Goal: Use online tool/utility: Use online tool/utility

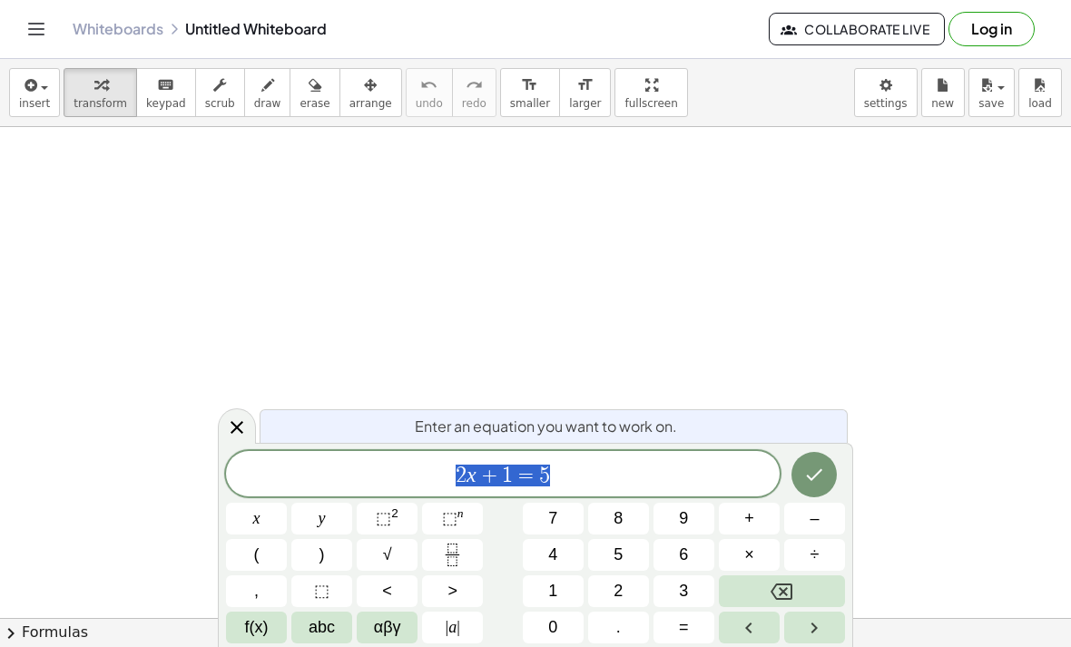
click at [721, 451] on div "2 x + 1 = 5" at bounding box center [503, 473] width 554 height 45
click at [808, 591] on button "Backspace" at bounding box center [782, 591] width 126 height 32
click at [807, 591] on button "Backspace" at bounding box center [782, 591] width 126 height 32
click at [802, 593] on button "Backspace" at bounding box center [782, 591] width 126 height 32
click at [801, 593] on button "Backspace" at bounding box center [782, 591] width 126 height 32
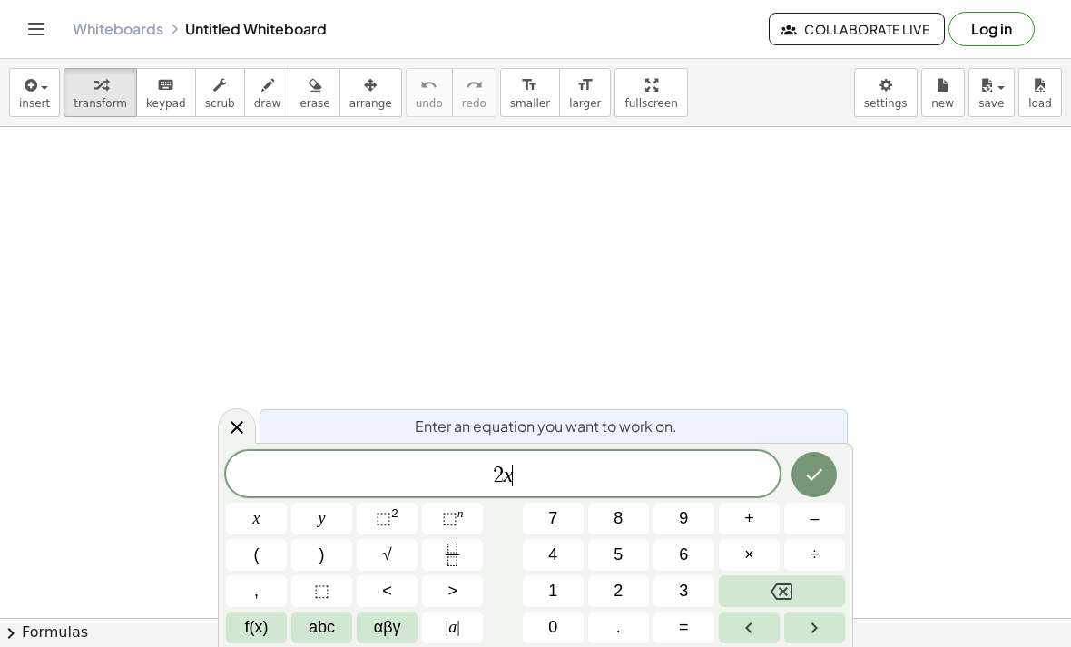
click at [793, 591] on button "Backspace" at bounding box center [782, 591] width 126 height 32
click at [791, 586] on icon "Backspace" at bounding box center [781, 592] width 22 height 16
click at [678, 556] on button "6" at bounding box center [683, 555] width 61 height 32
click at [828, 550] on button "÷" at bounding box center [814, 555] width 61 height 32
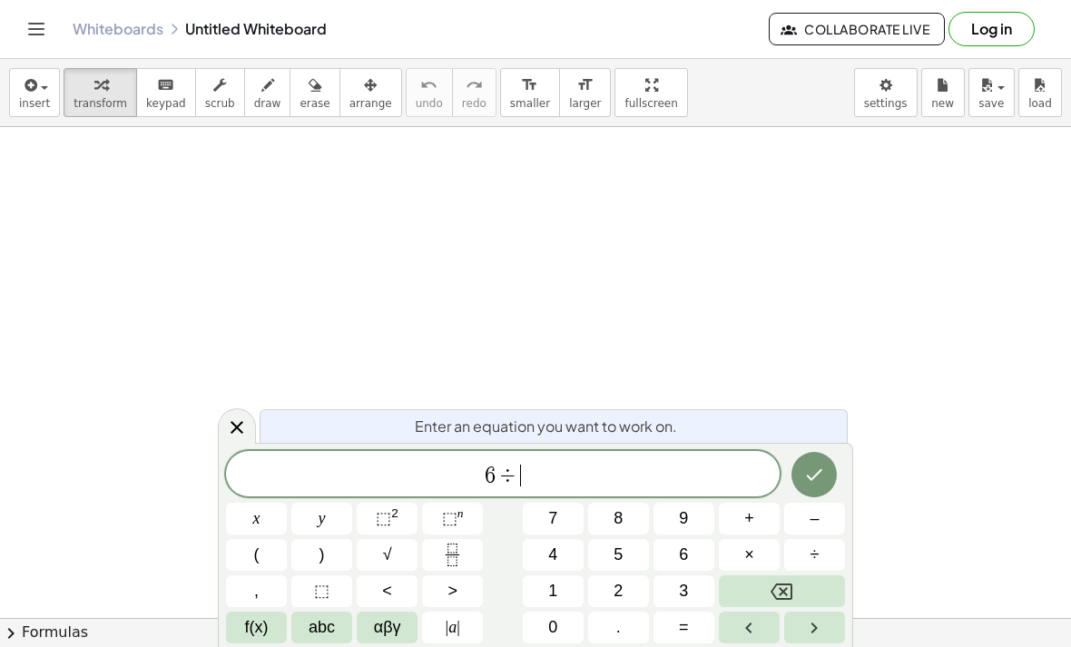
click at [443, 553] on icon "Fraction" at bounding box center [452, 555] width 23 height 23
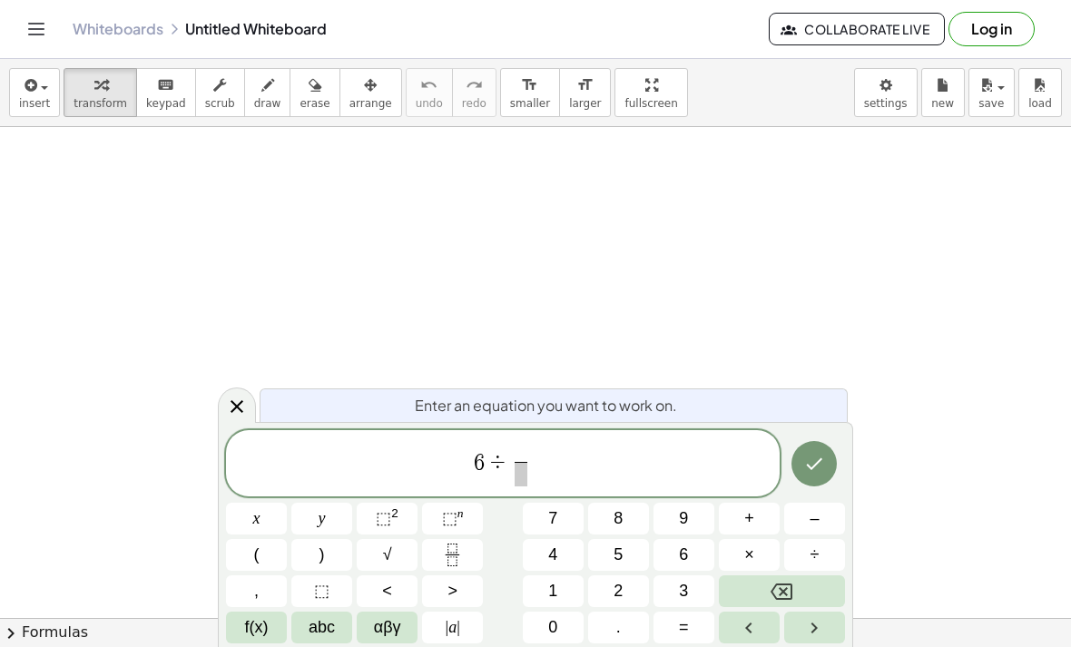
click at [620, 548] on span "5" at bounding box center [617, 555] width 9 height 25
click at [524, 477] on span at bounding box center [522, 474] width 14 height 25
click at [689, 583] on button "3" at bounding box center [683, 591] width 61 height 32
click at [820, 466] on icon "Done" at bounding box center [814, 464] width 22 height 22
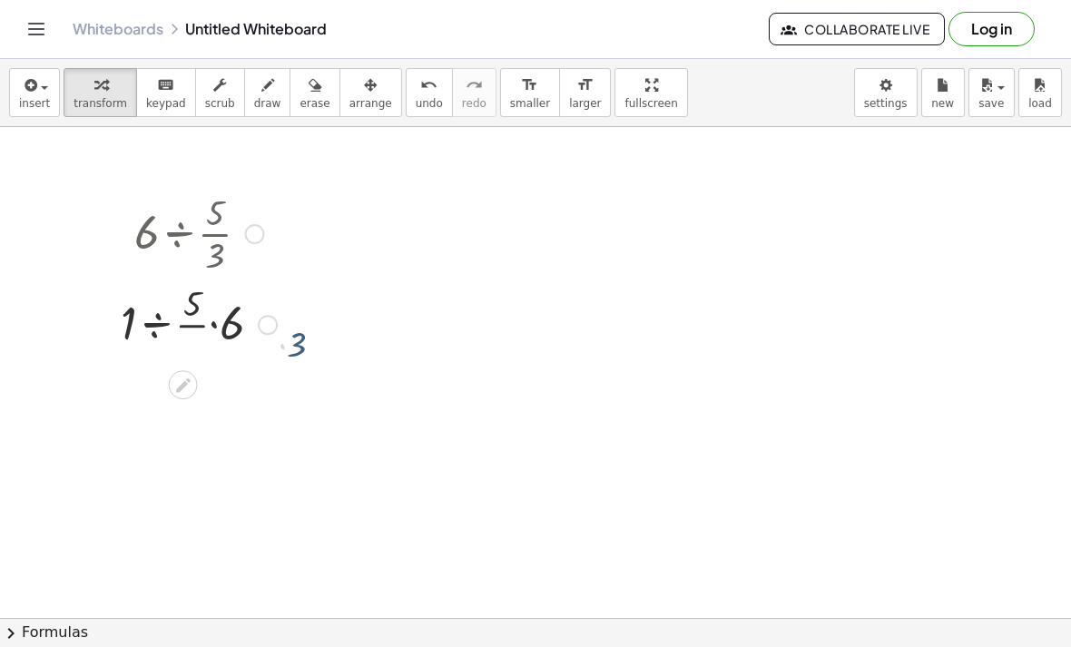
scroll to position [3, 0]
click at [175, 291] on icon at bounding box center [182, 291] width 19 height 19
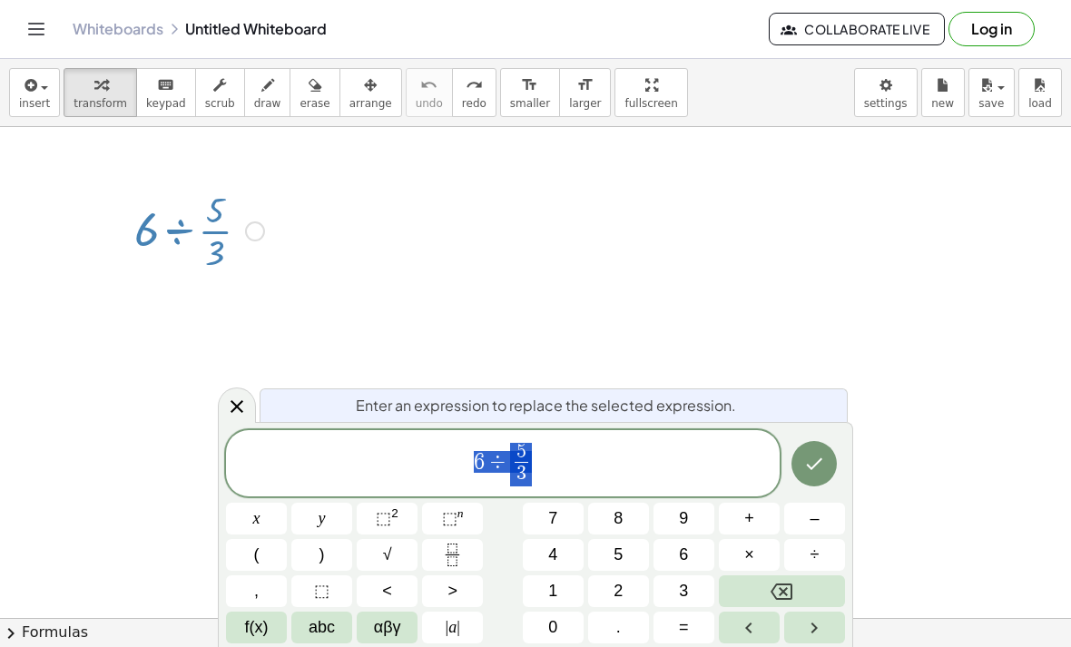
click at [812, 456] on icon "Done" at bounding box center [814, 464] width 22 height 22
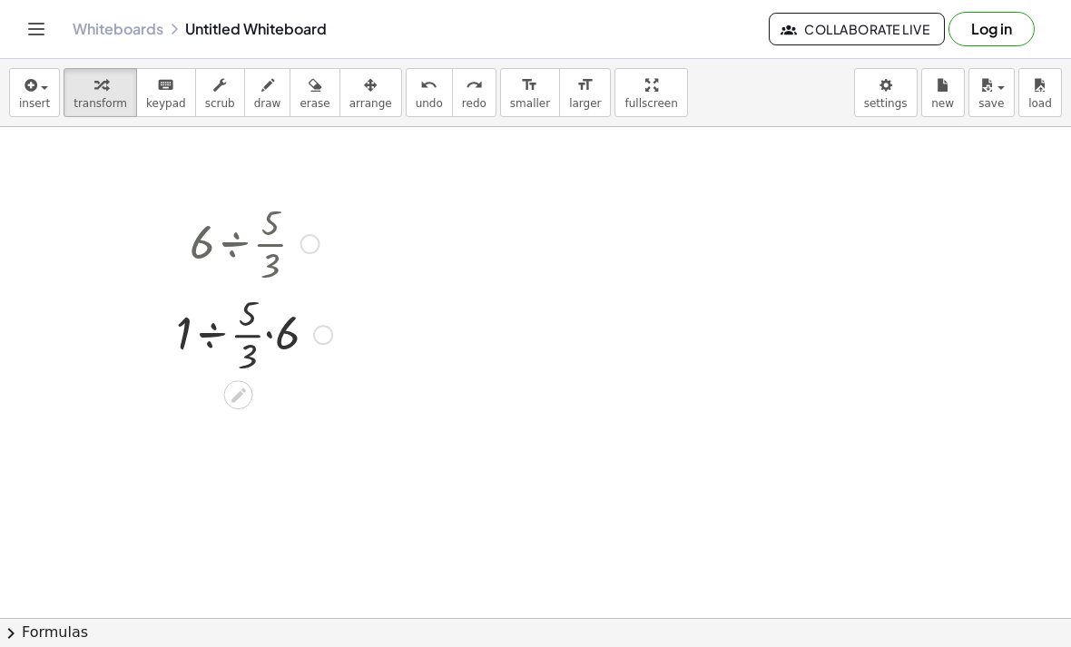
scroll to position [0, 0]
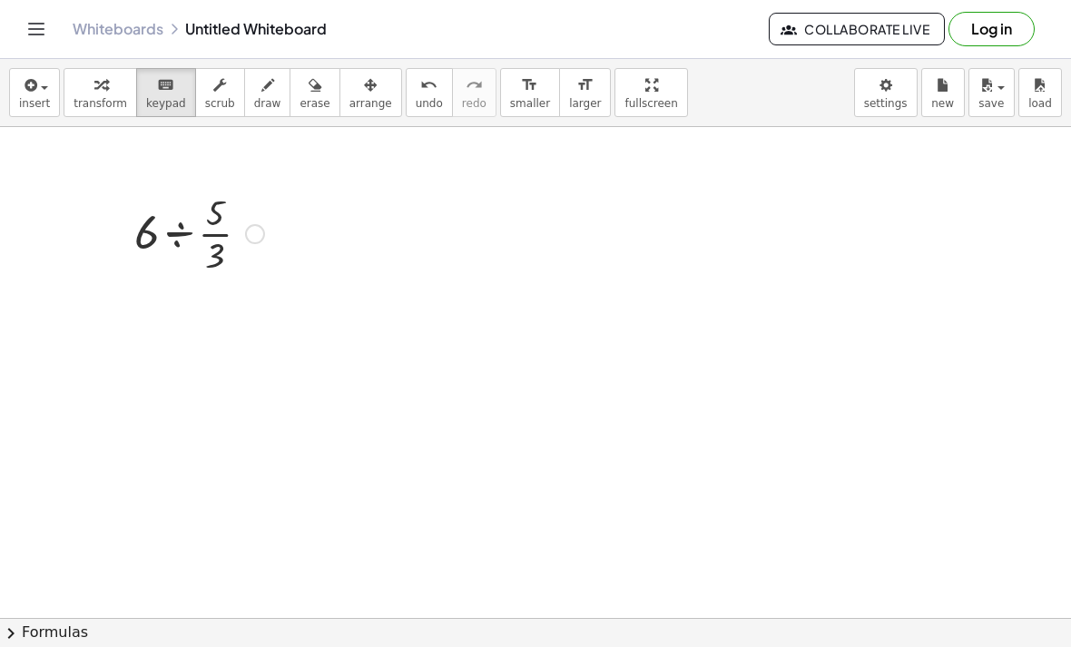
click at [194, 224] on div at bounding box center [199, 232] width 148 height 91
click at [256, 226] on div at bounding box center [255, 234] width 20 height 20
click at [220, 238] on div at bounding box center [214, 256] width 19 height 40
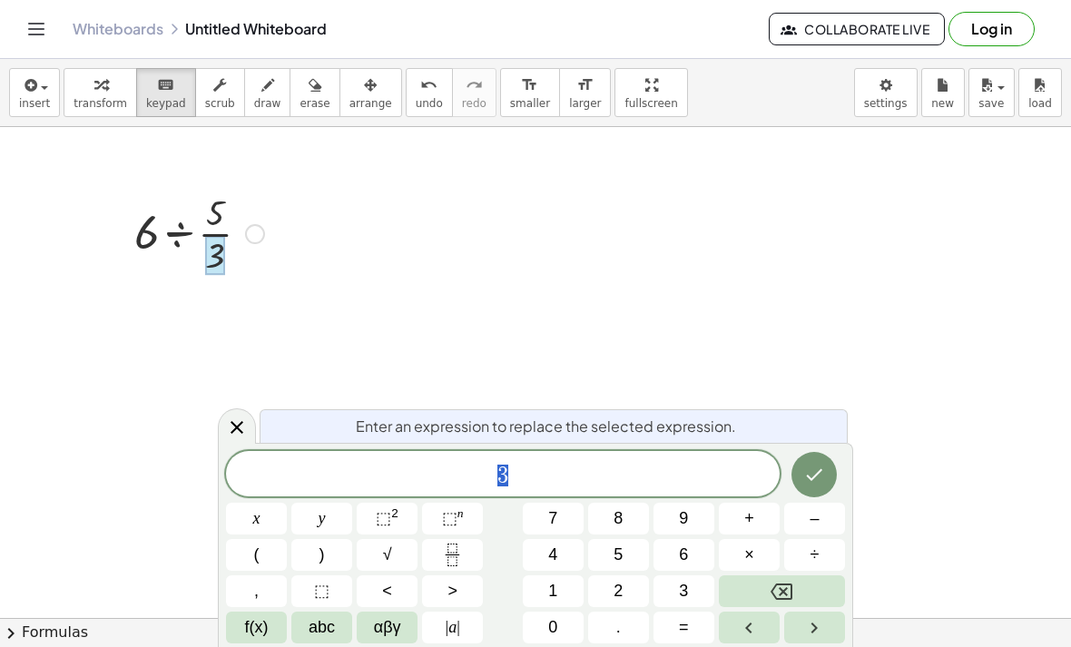
click at [224, 211] on div at bounding box center [199, 232] width 148 height 91
click at [153, 246] on div at bounding box center [199, 232] width 148 height 91
click at [678, 545] on button "6" at bounding box center [683, 555] width 61 height 32
click at [808, 459] on button "Done" at bounding box center [813, 474] width 45 height 45
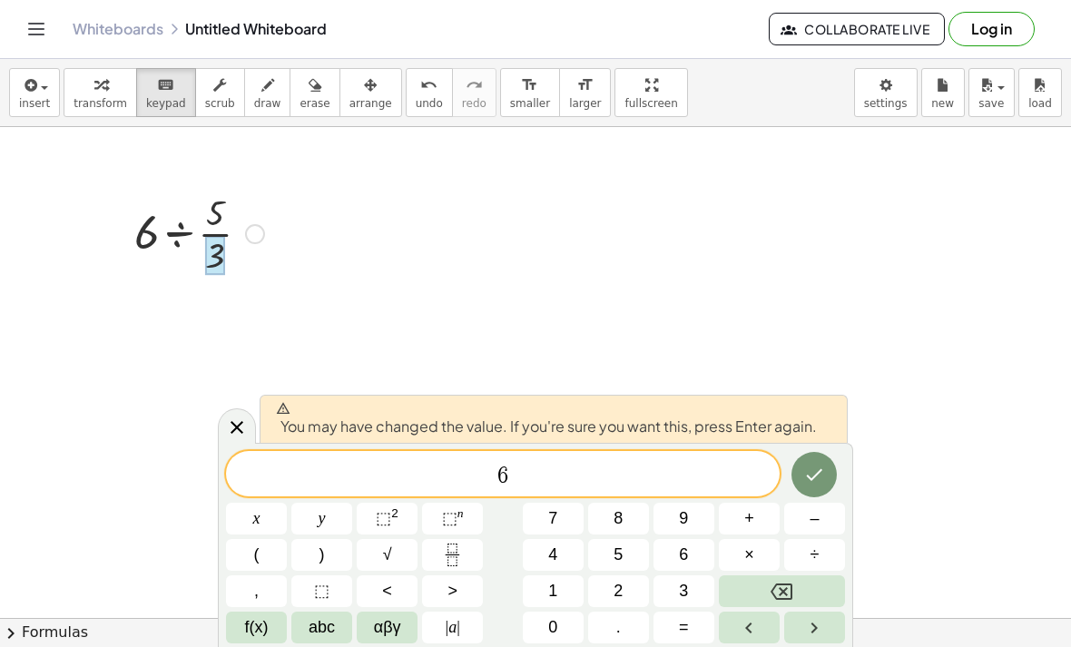
click at [801, 581] on button "Backspace" at bounding box center [782, 591] width 126 height 32
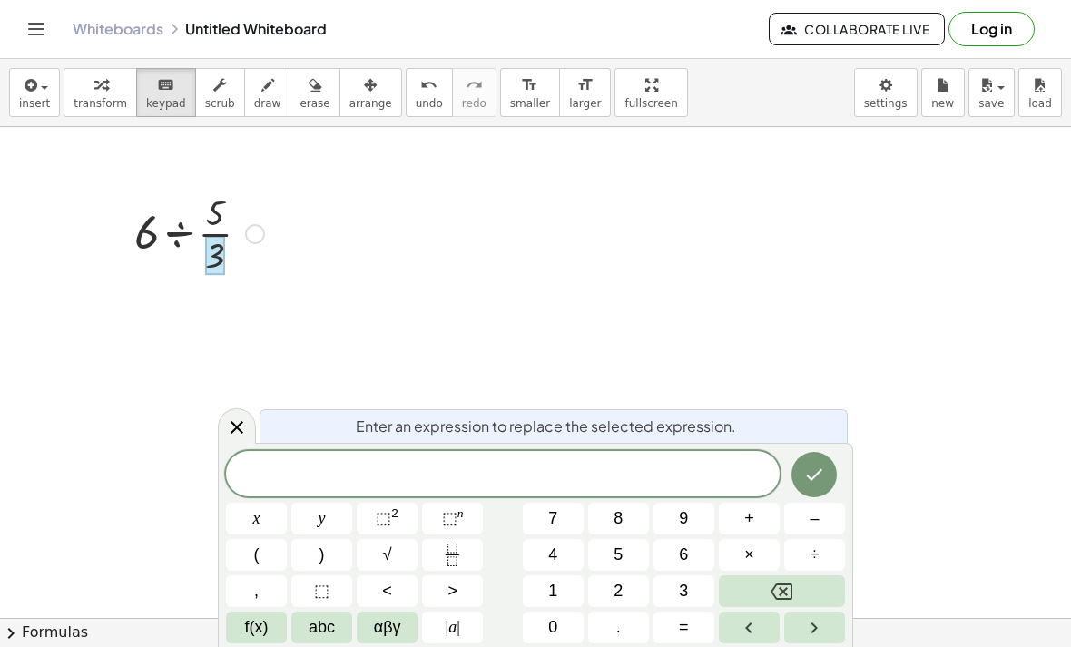
click at [806, 580] on button "Backspace" at bounding box center [782, 591] width 126 height 32
click at [236, 422] on icon at bounding box center [237, 428] width 22 height 22
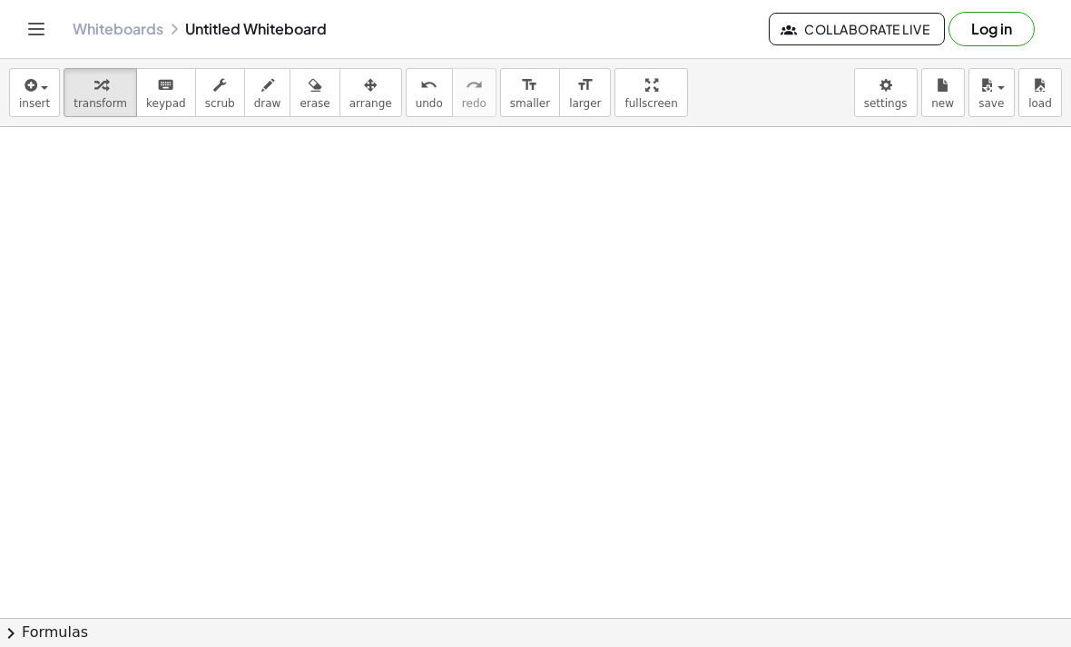
click at [28, 93] on icon "button" at bounding box center [29, 85] width 16 height 22
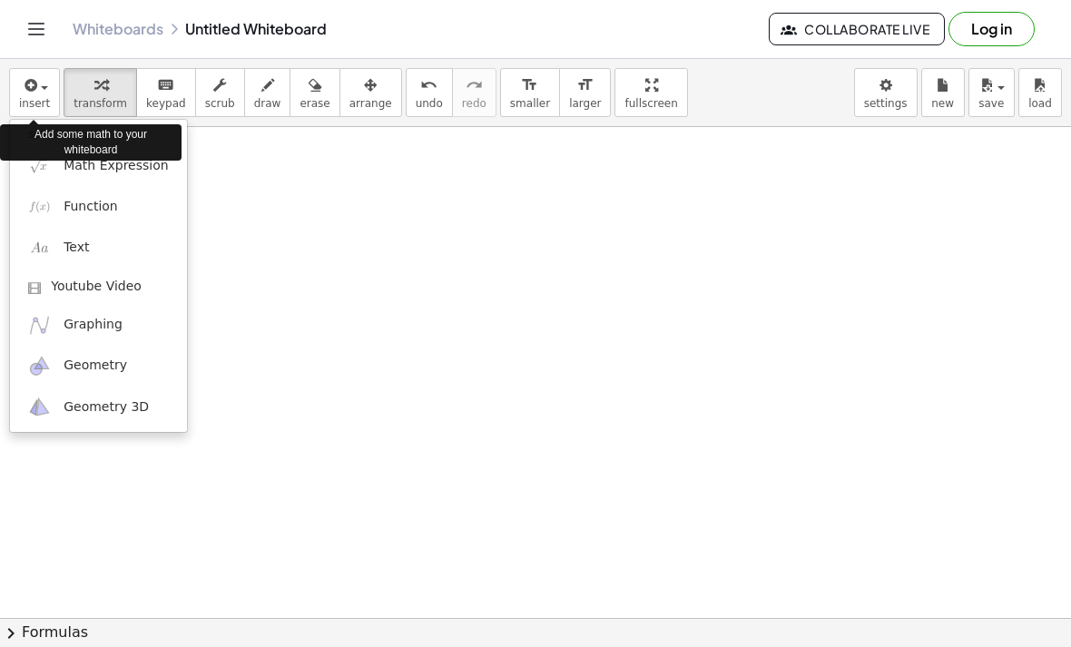
click at [50, 172] on img at bounding box center [39, 165] width 23 height 23
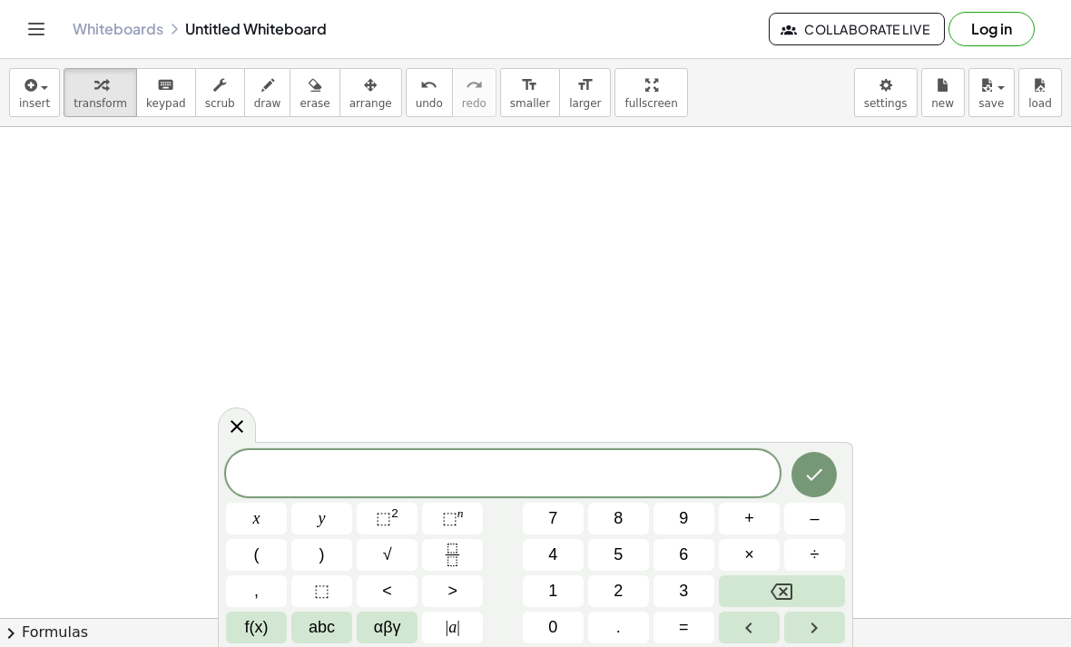
click at [451, 554] on icon "Fraction" at bounding box center [452, 555] width 23 height 23
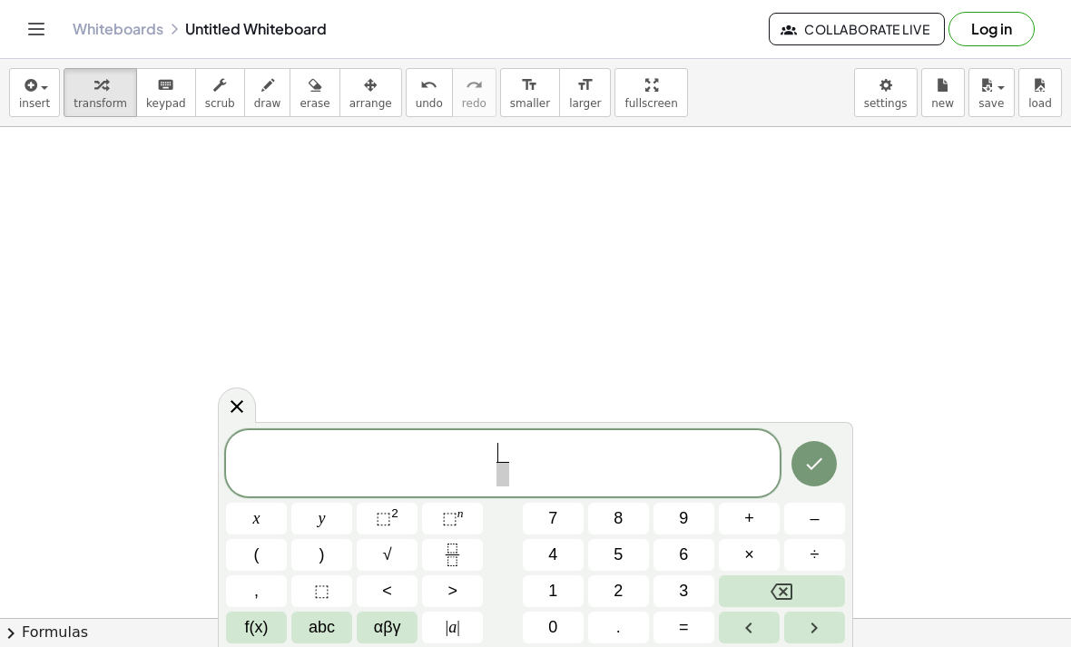
click at [562, 524] on button "7" at bounding box center [553, 519] width 61 height 32
click at [505, 476] on span at bounding box center [503, 474] width 14 height 25
click at [688, 553] on span "6" at bounding box center [683, 555] width 9 height 25
click at [813, 543] on span "÷" at bounding box center [814, 555] width 9 height 25
click at [800, 584] on button "Backspace" at bounding box center [782, 591] width 126 height 32
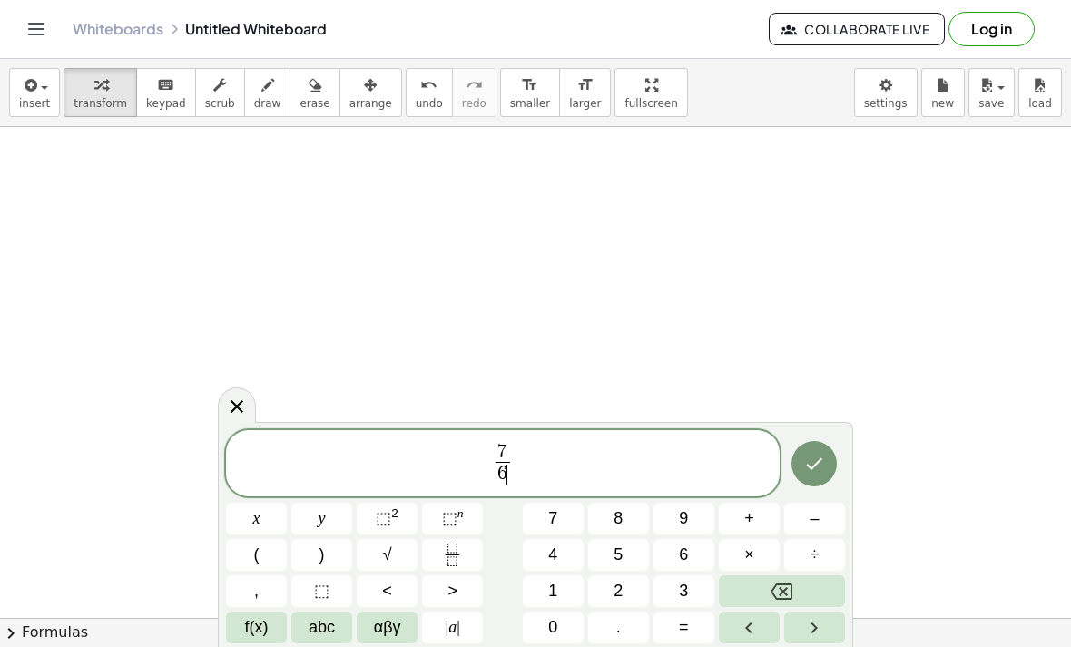
click at [826, 630] on button "Right arrow" at bounding box center [814, 628] width 61 height 32
click at [825, 548] on button "÷" at bounding box center [814, 555] width 61 height 32
click at [545, 554] on button "4" at bounding box center [553, 555] width 61 height 32
click at [819, 464] on icon "Done" at bounding box center [815, 464] width 16 height 12
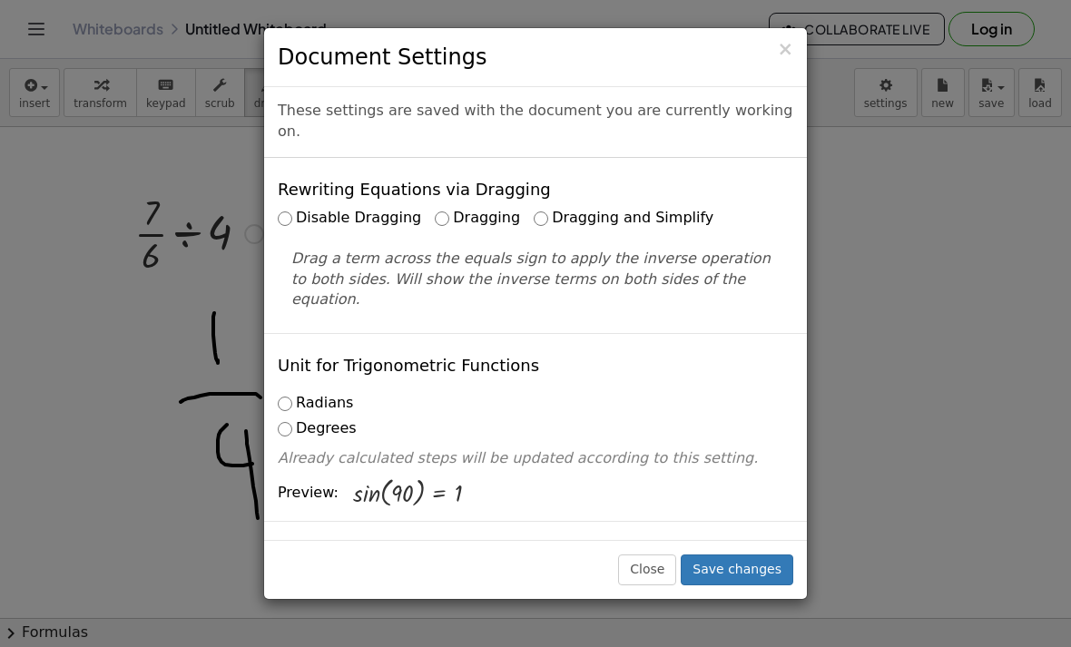
click at [547, 208] on label "Dragging and Simplify" at bounding box center [624, 218] width 180 height 21
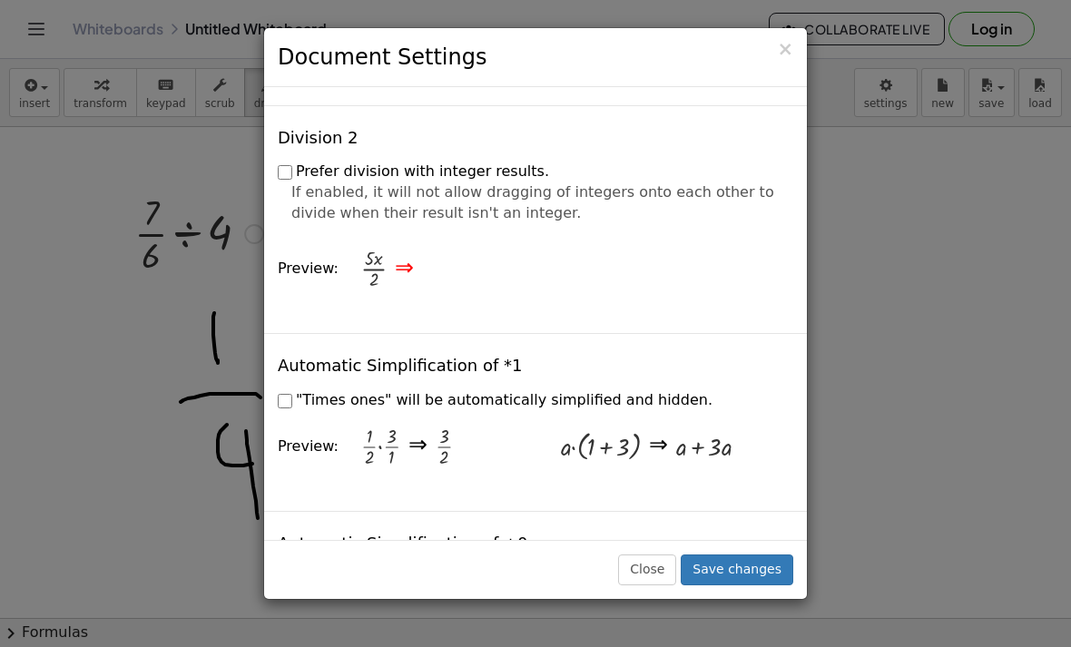
scroll to position [2110, 0]
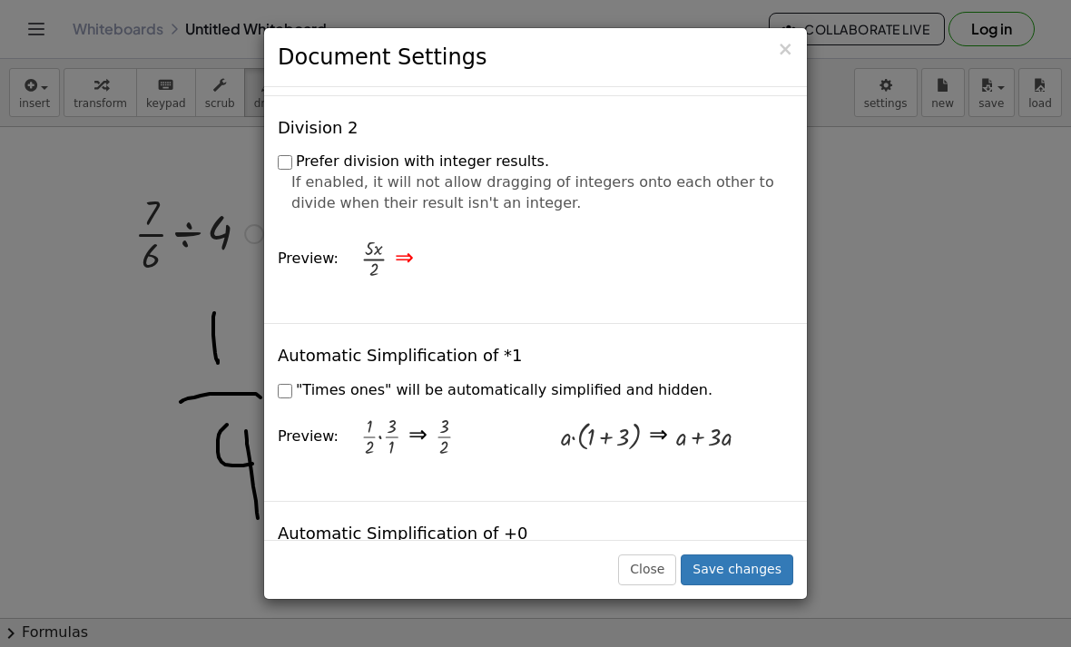
click at [368, 409] on div "Automatic Simplification of *1 "Times ones" will be automatically simplified an…" at bounding box center [535, 412] width 543 height 178
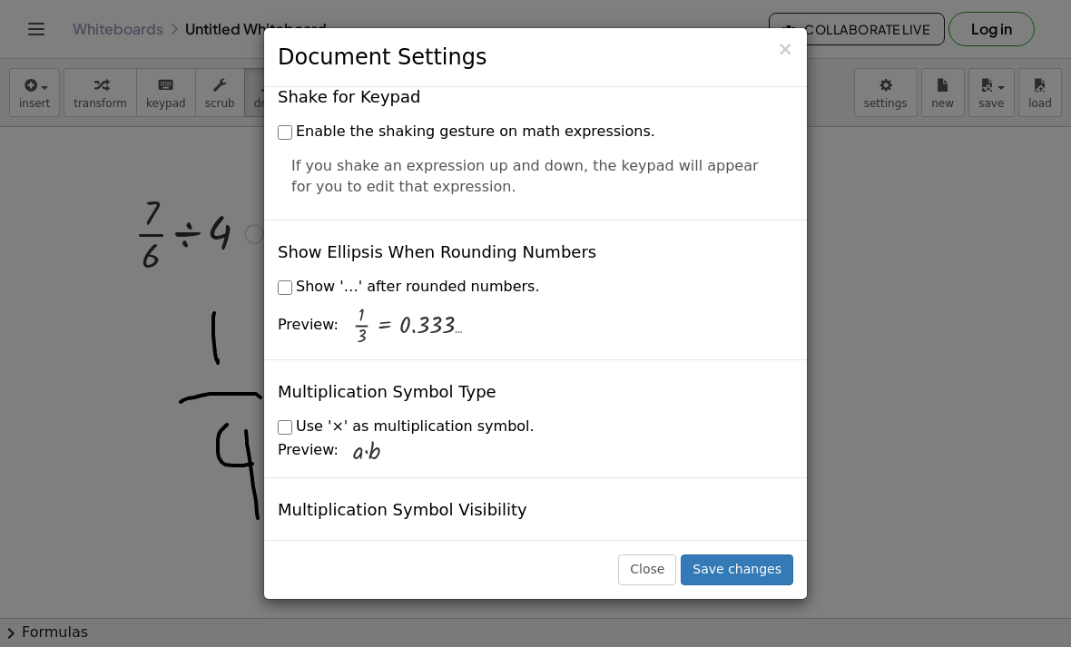
scroll to position [4289, 0]
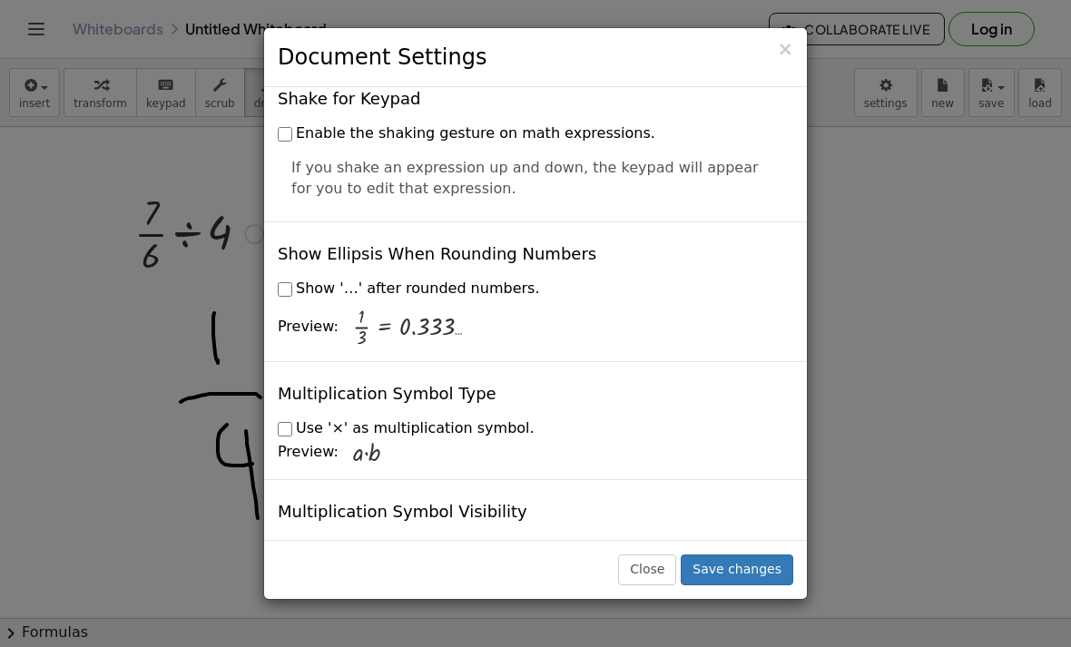
click at [720, 585] on button "Save changes" at bounding box center [737, 569] width 113 height 31
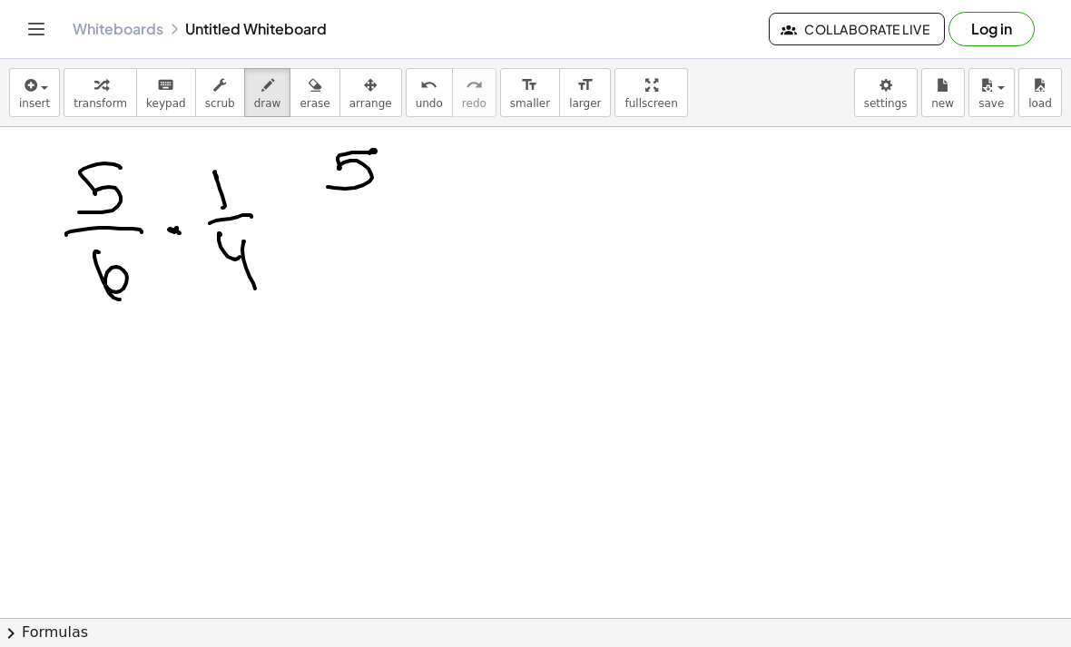
click at [46, 108] on span "insert" at bounding box center [34, 103] width 31 height 13
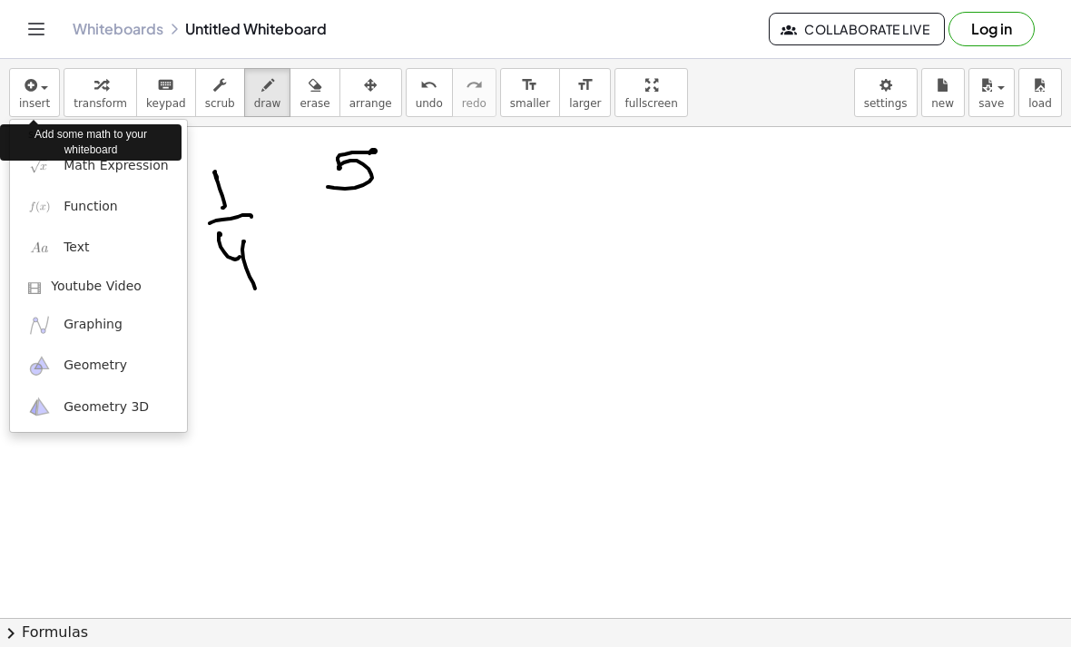
click at [37, 173] on img at bounding box center [39, 165] width 23 height 23
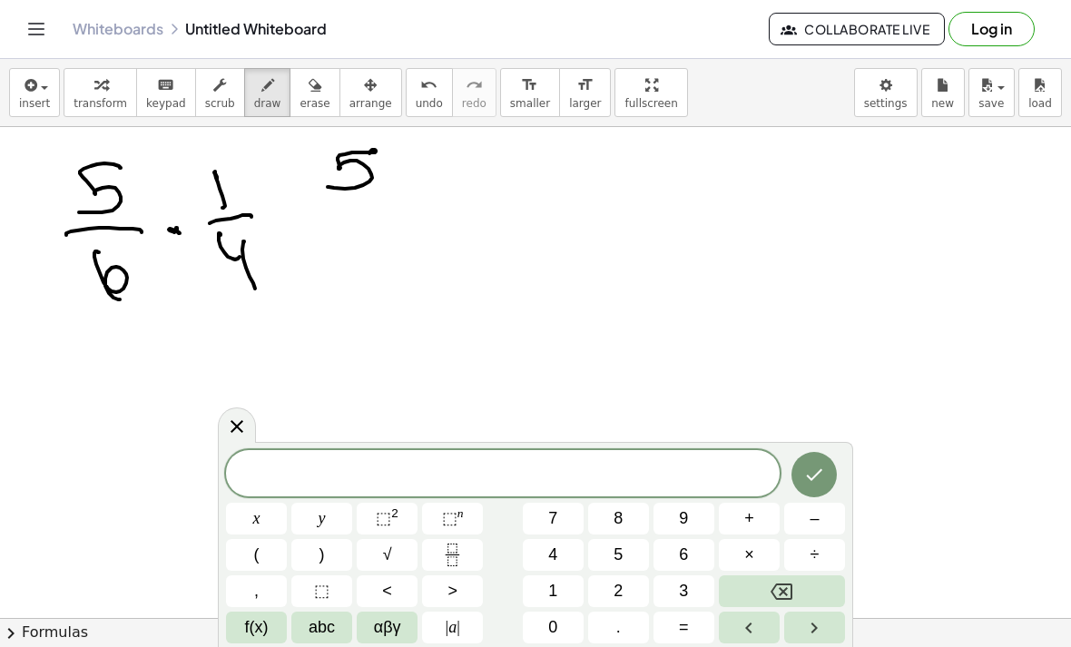
click at [682, 561] on span "6" at bounding box center [683, 555] width 9 height 25
click at [752, 556] on span "×" at bounding box center [749, 555] width 10 height 25
click at [554, 556] on span "4" at bounding box center [552, 555] width 9 height 25
click at [554, 555] on span "4" at bounding box center [552, 555] width 9 height 25
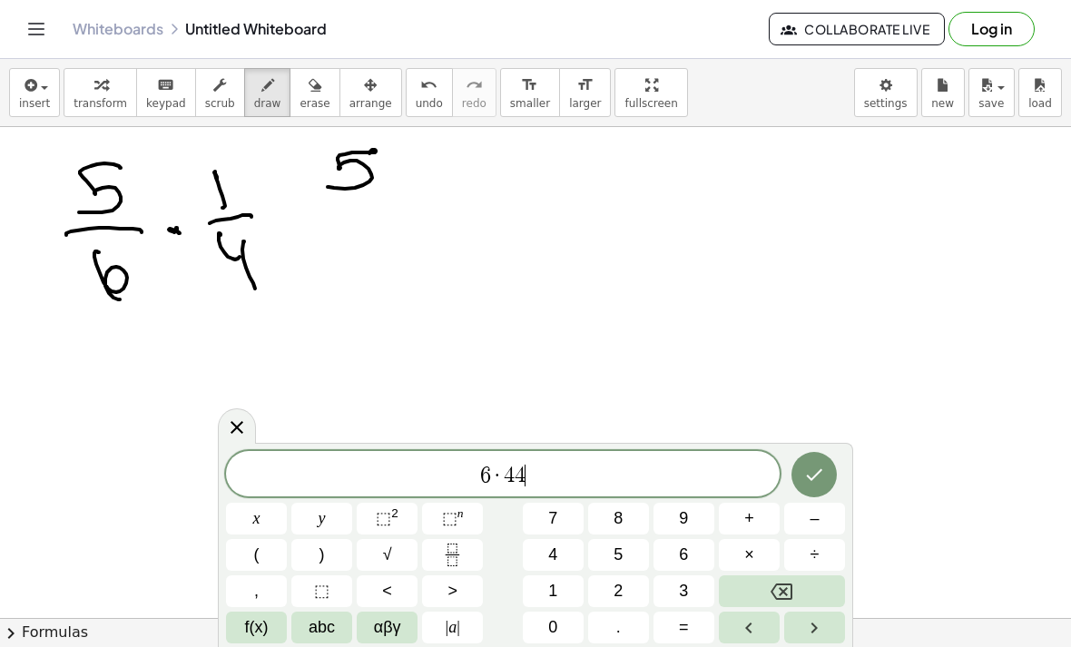
click at [790, 596] on icon "Backspace" at bounding box center [781, 592] width 22 height 22
click at [800, 474] on button "Done" at bounding box center [813, 474] width 45 height 45
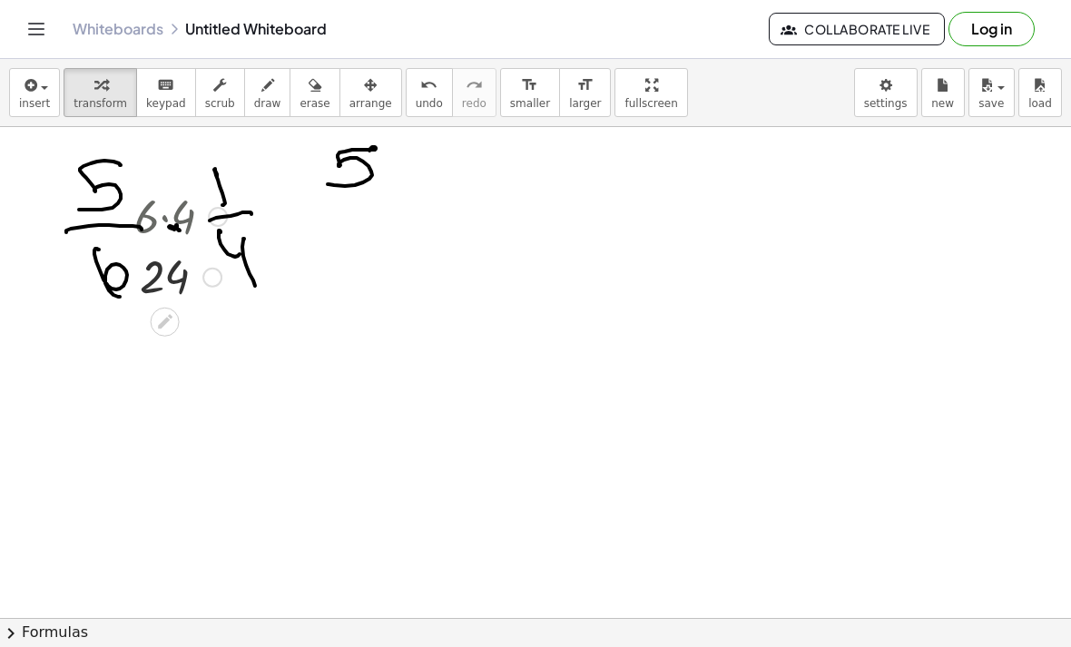
scroll to position [12, 0]
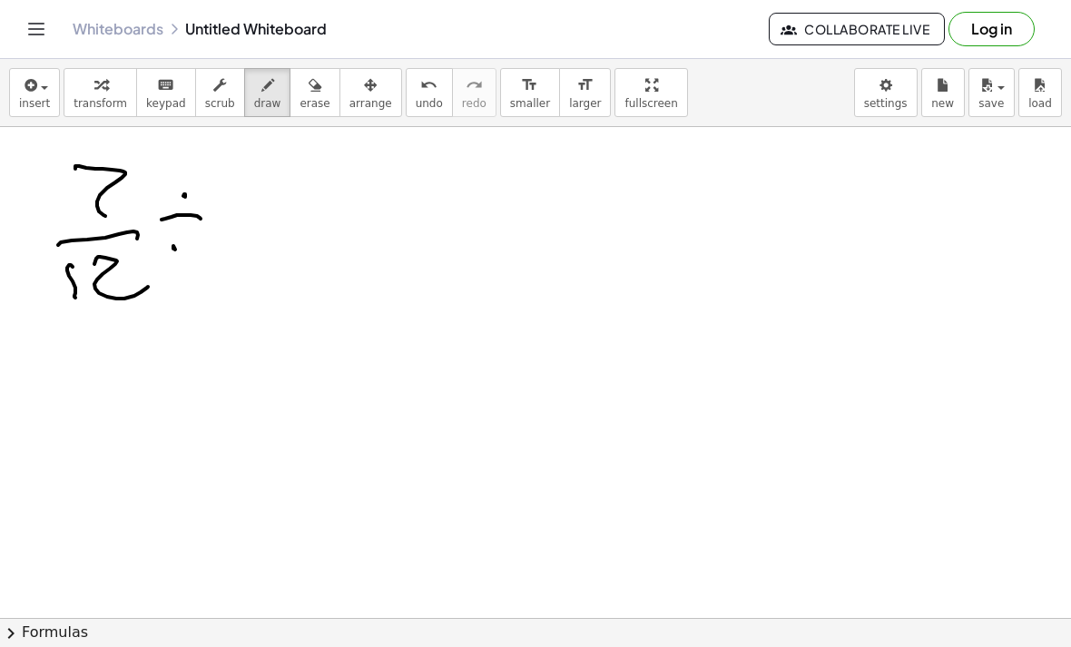
click at [635, 1] on div "Whiteboards Untitled Whiteboard Collaborate Live Log in" at bounding box center [535, 29] width 1027 height 58
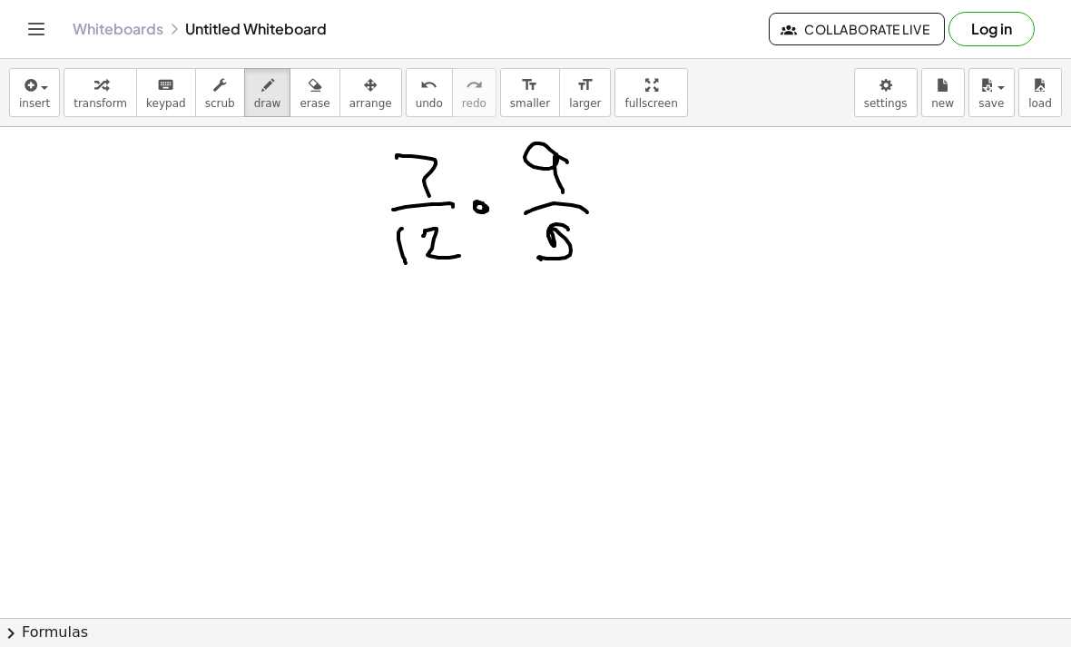
click at [41, 108] on span "insert" at bounding box center [34, 103] width 31 height 13
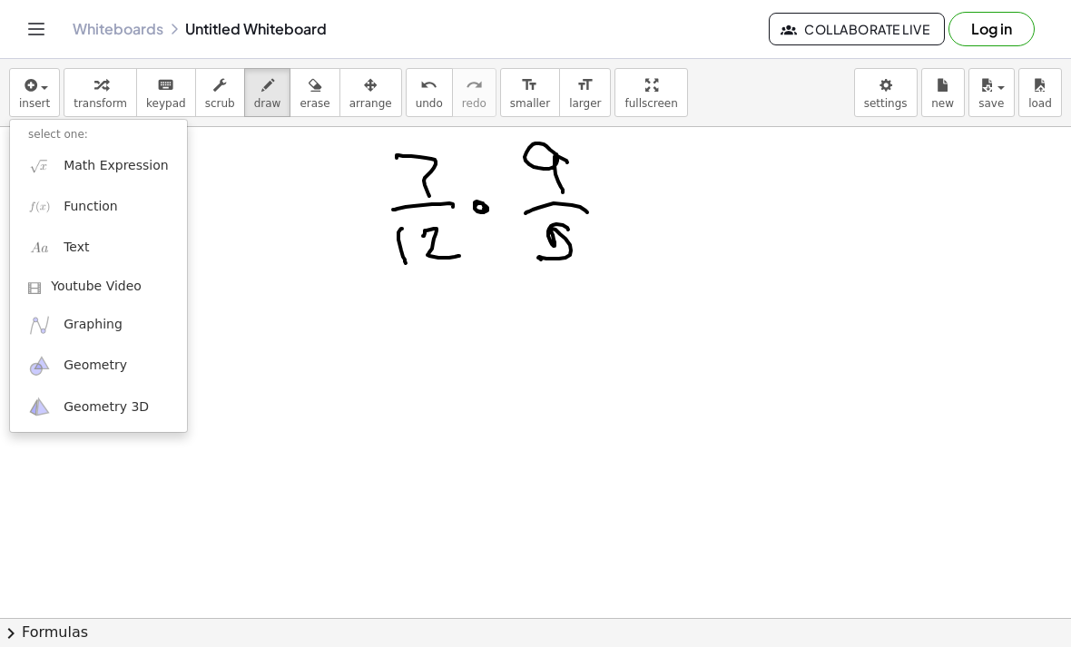
click at [80, 169] on span "Math Expression" at bounding box center [116, 166] width 104 height 18
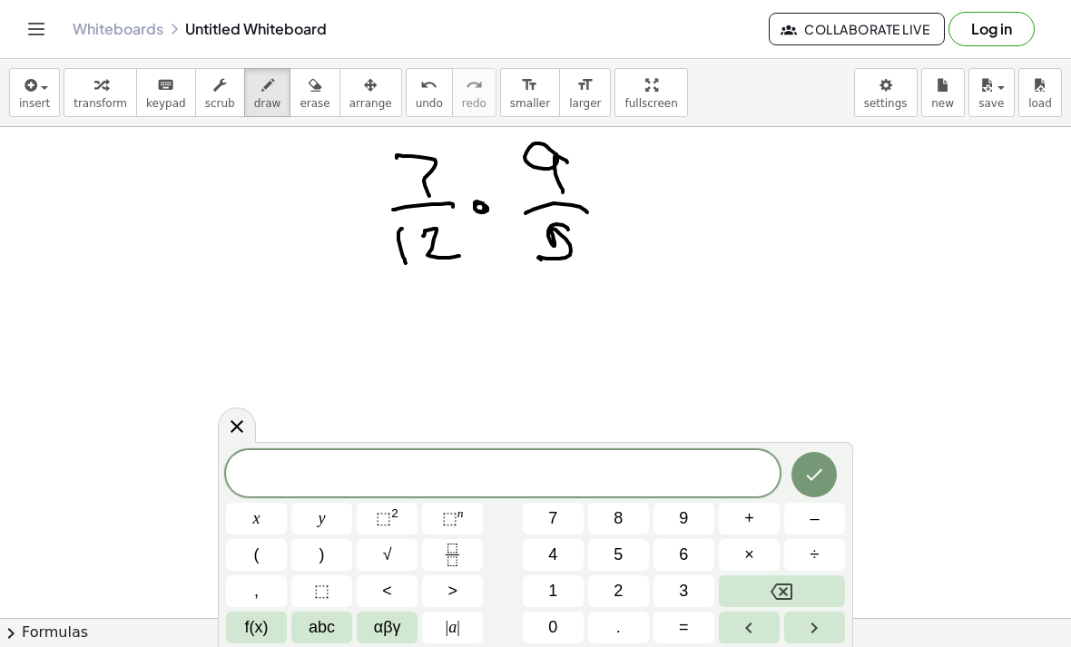
click at [549, 517] on span "7" at bounding box center [552, 518] width 9 height 25
click at [754, 560] on span "×" at bounding box center [749, 555] width 10 height 25
click at [680, 520] on span "9" at bounding box center [683, 518] width 9 height 25
click at [817, 483] on icon "Done" at bounding box center [814, 475] width 22 height 22
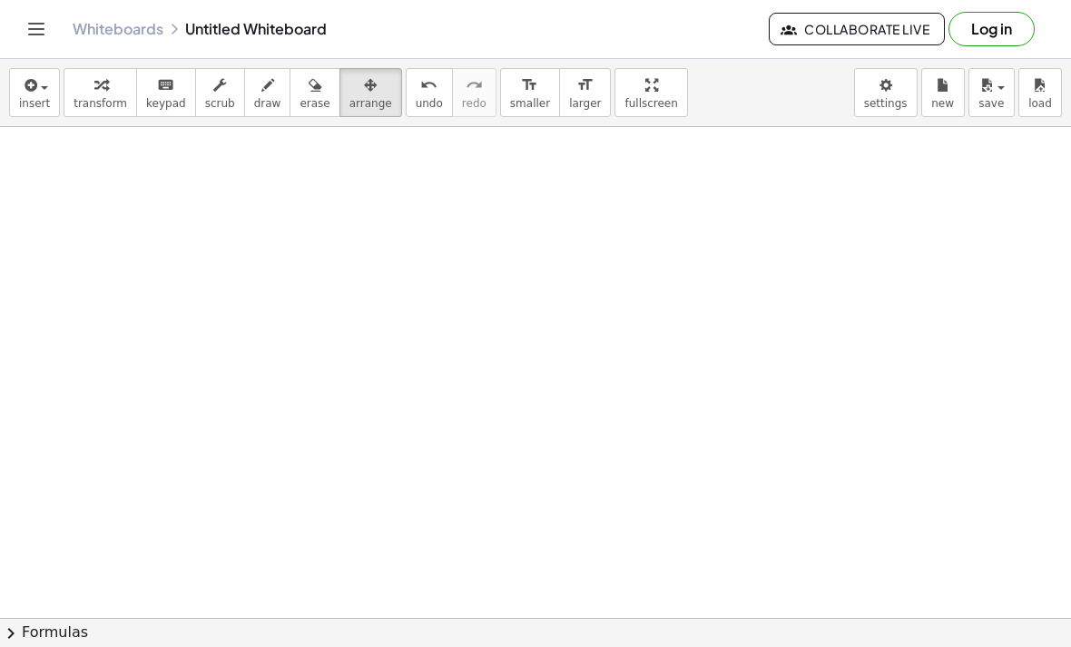
click at [662, 2] on div "Whiteboards Untitled Whiteboard Collaborate Live Log in" at bounding box center [535, 29] width 1027 height 58
click at [641, 6] on div "Whiteboards Untitled Whiteboard Collaborate Live Log in" at bounding box center [535, 29] width 1027 height 58
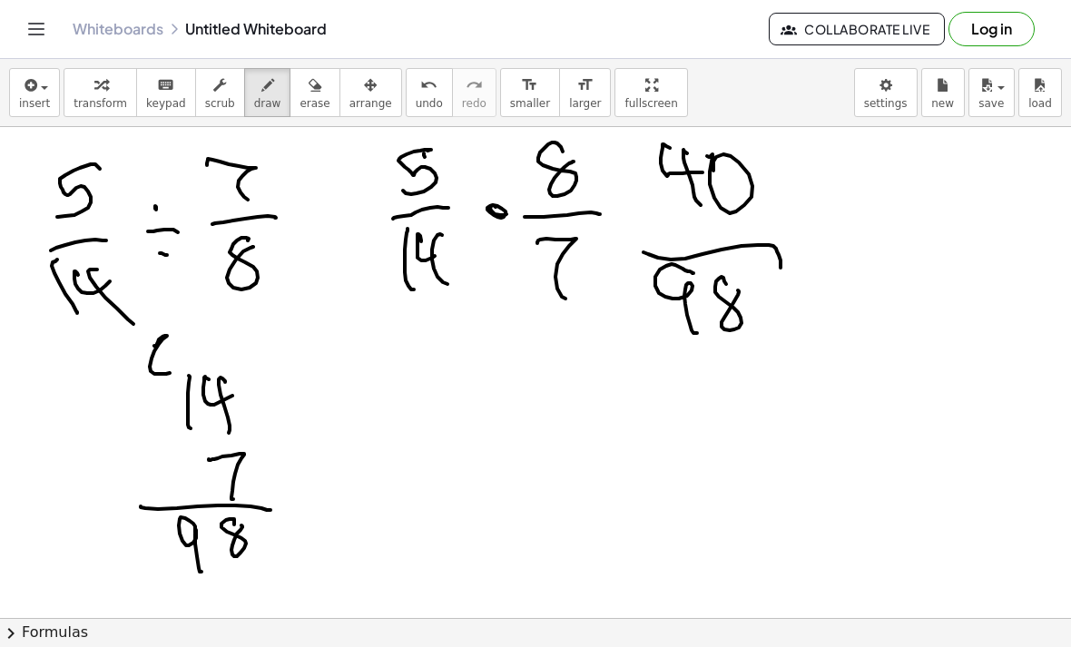
click at [27, 100] on span "insert" at bounding box center [34, 103] width 31 height 13
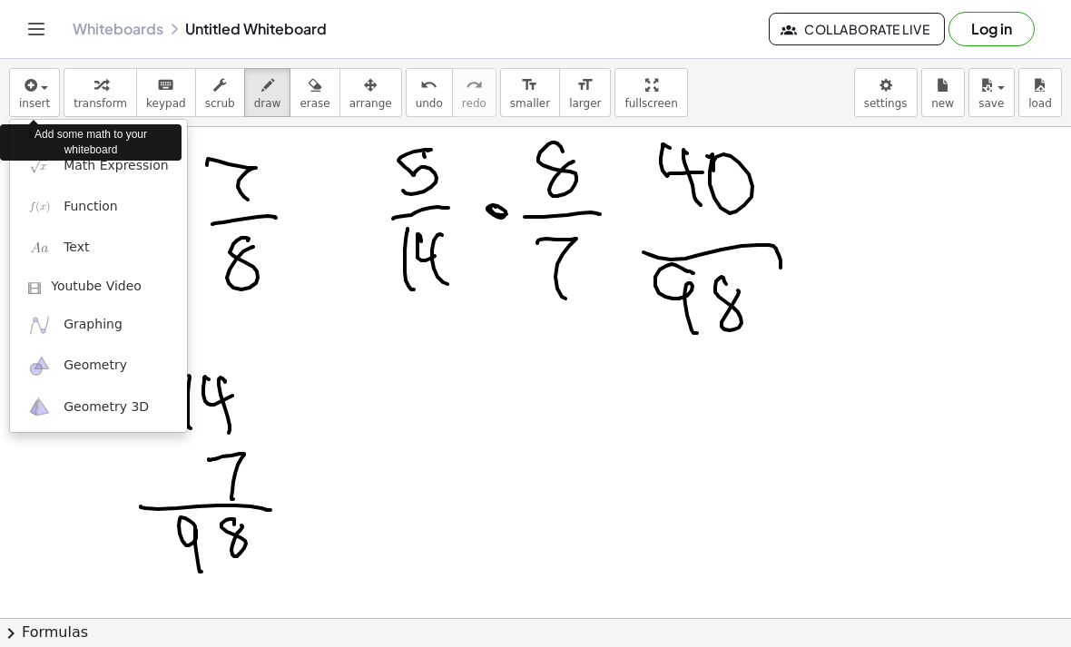
click at [60, 172] on link "Math Expression" at bounding box center [98, 165] width 177 height 41
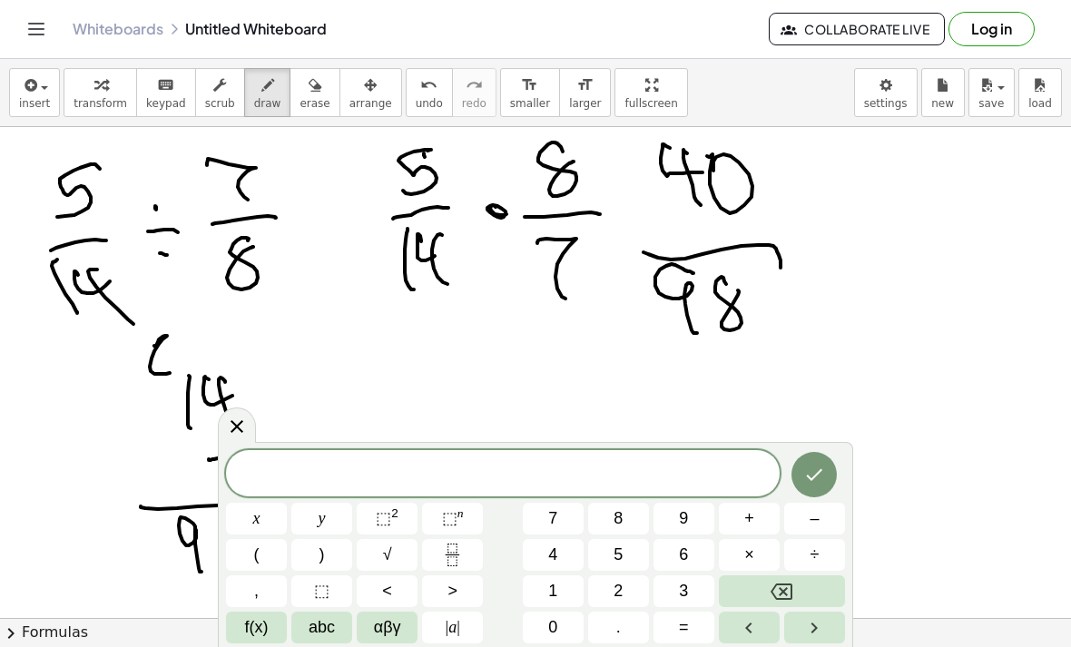
click at [454, 564] on icon "Fraction" at bounding box center [452, 555] width 23 height 23
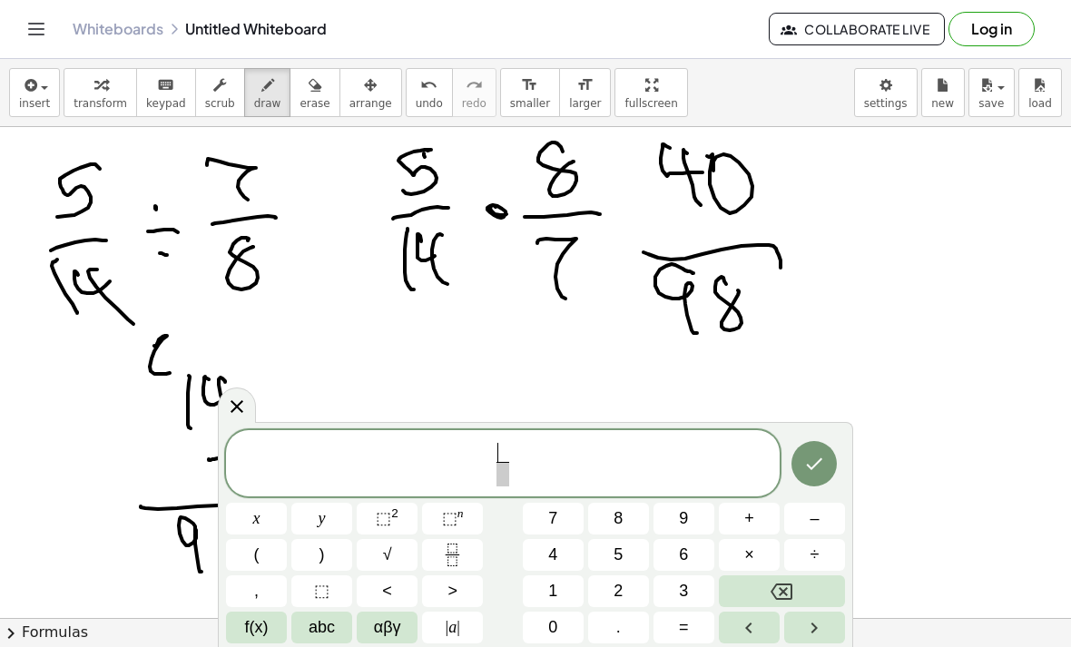
click at [549, 555] on span "4" at bounding box center [552, 555] width 9 height 25
click at [550, 627] on span "0" at bounding box center [552, 627] width 9 height 25
click at [502, 472] on span at bounding box center [503, 474] width 24 height 25
click at [677, 521] on button "9" at bounding box center [683, 519] width 61 height 32
click at [615, 522] on span "8" at bounding box center [617, 518] width 9 height 25
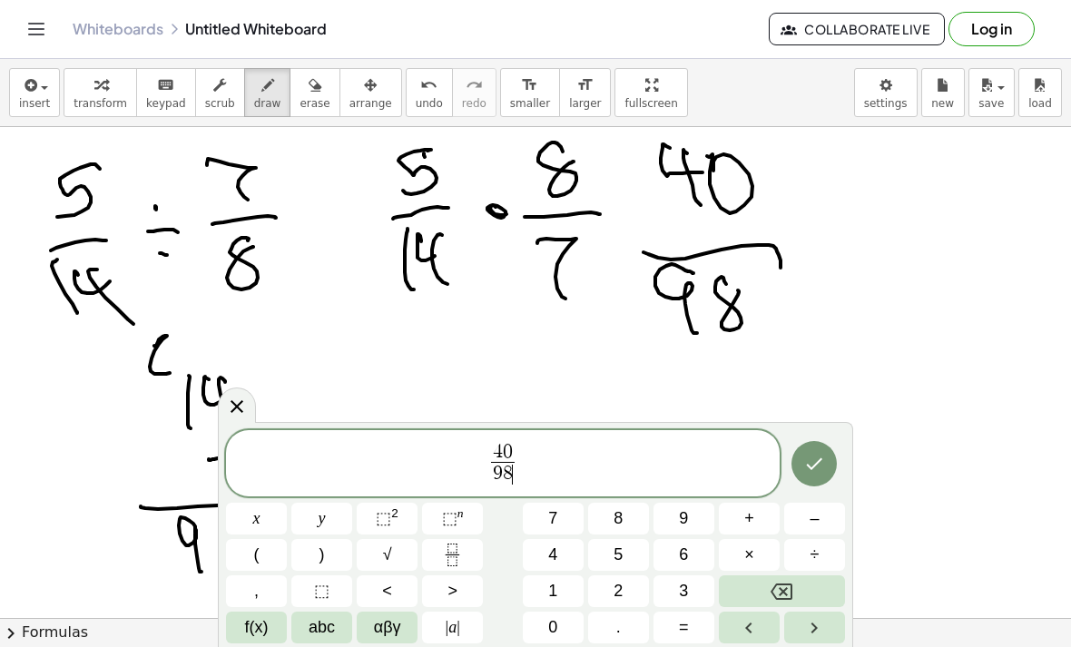
click at [810, 465] on icon "Done" at bounding box center [814, 464] width 22 height 22
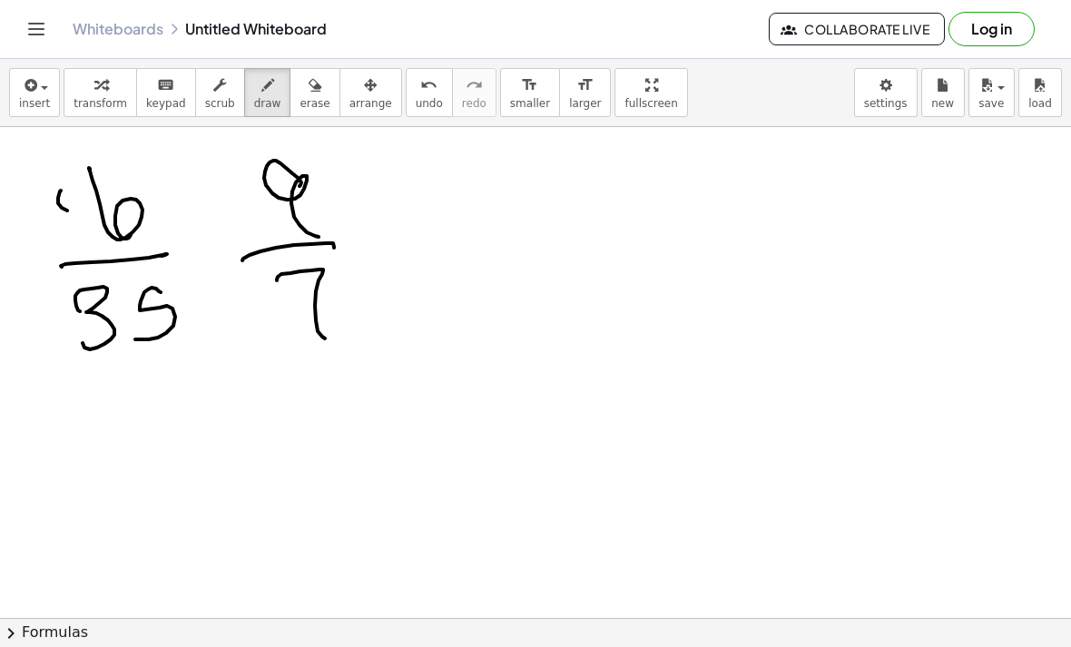
click at [646, 4] on div "Whiteboards Untitled Whiteboard Collaborate Live Log in" at bounding box center [535, 29] width 1027 height 58
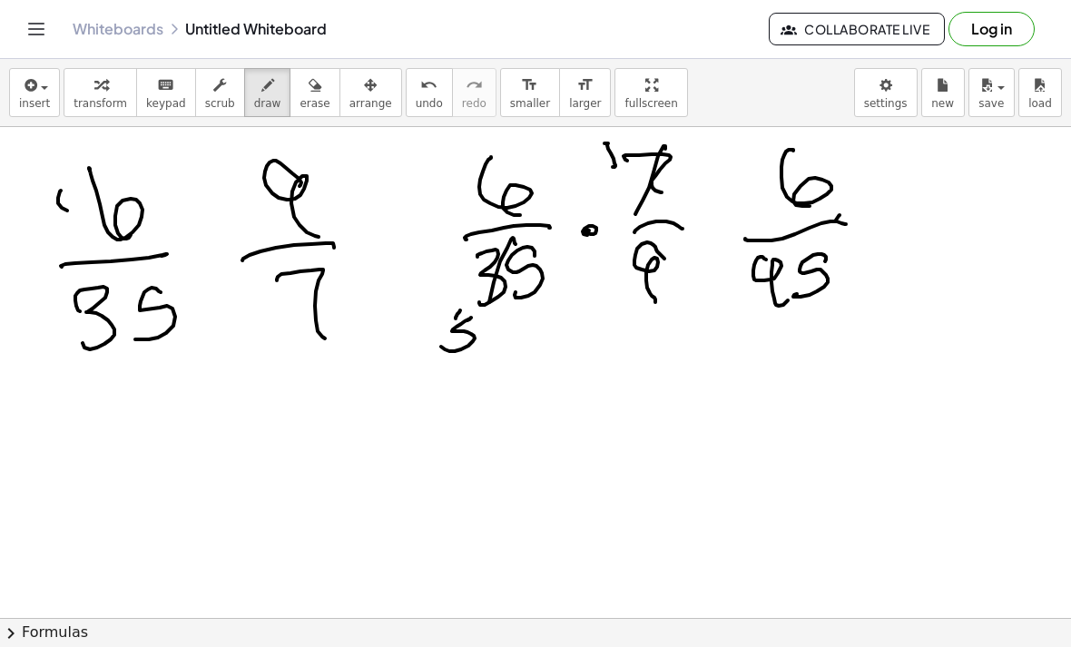
click at [35, 83] on icon "button" at bounding box center [29, 85] width 16 height 22
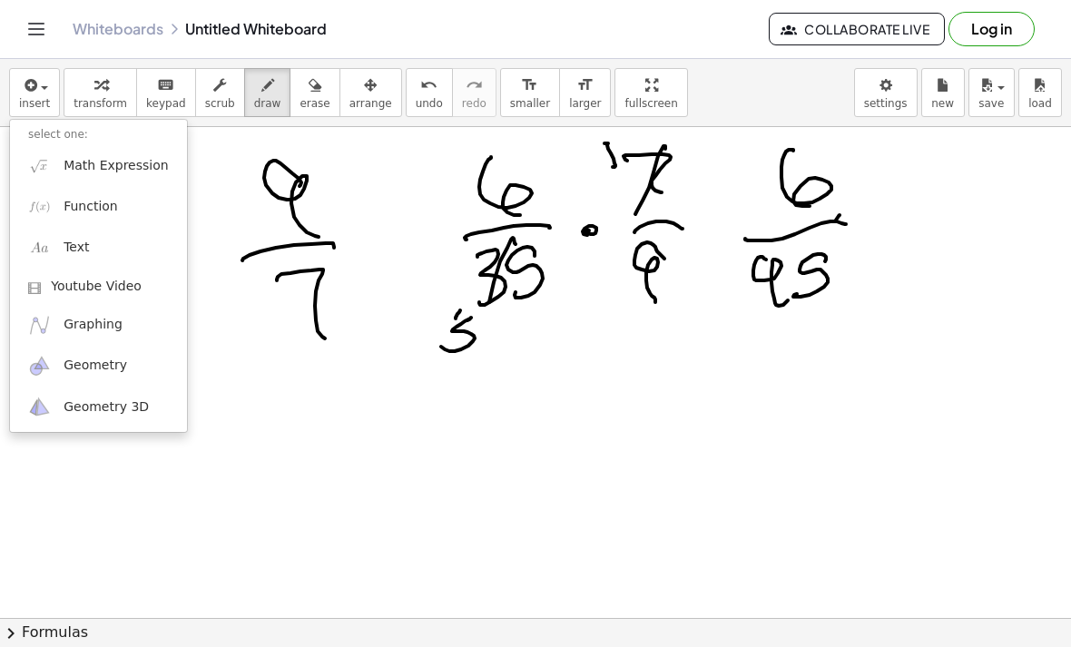
click at [92, 171] on span "Math Expression" at bounding box center [116, 166] width 104 height 18
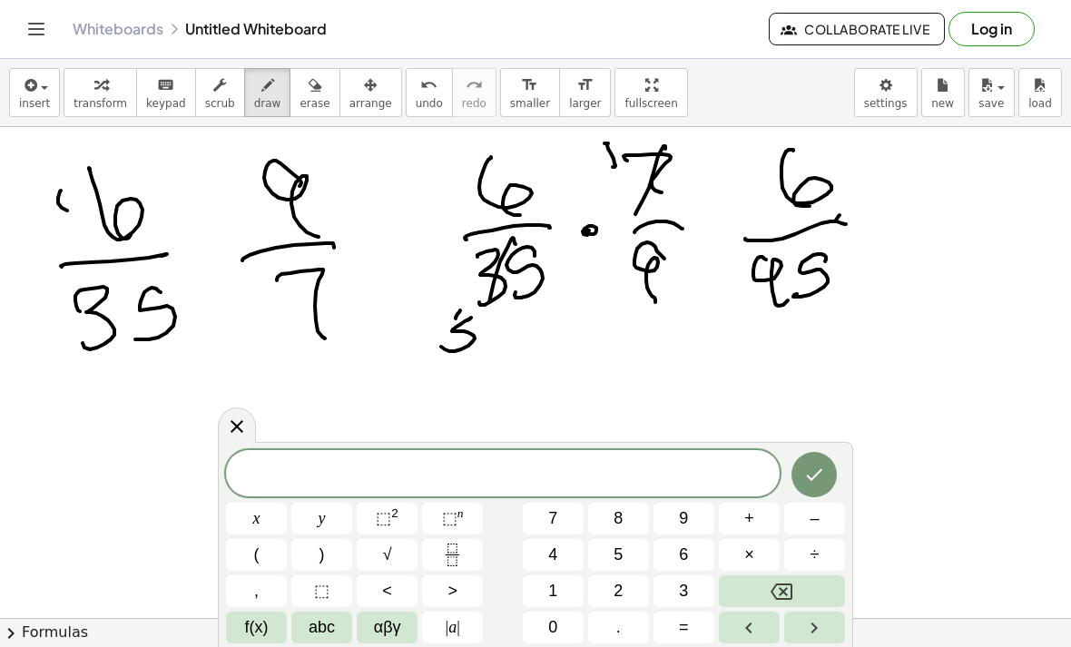
click at [446, 555] on icon "Fraction" at bounding box center [452, 555] width 23 height 23
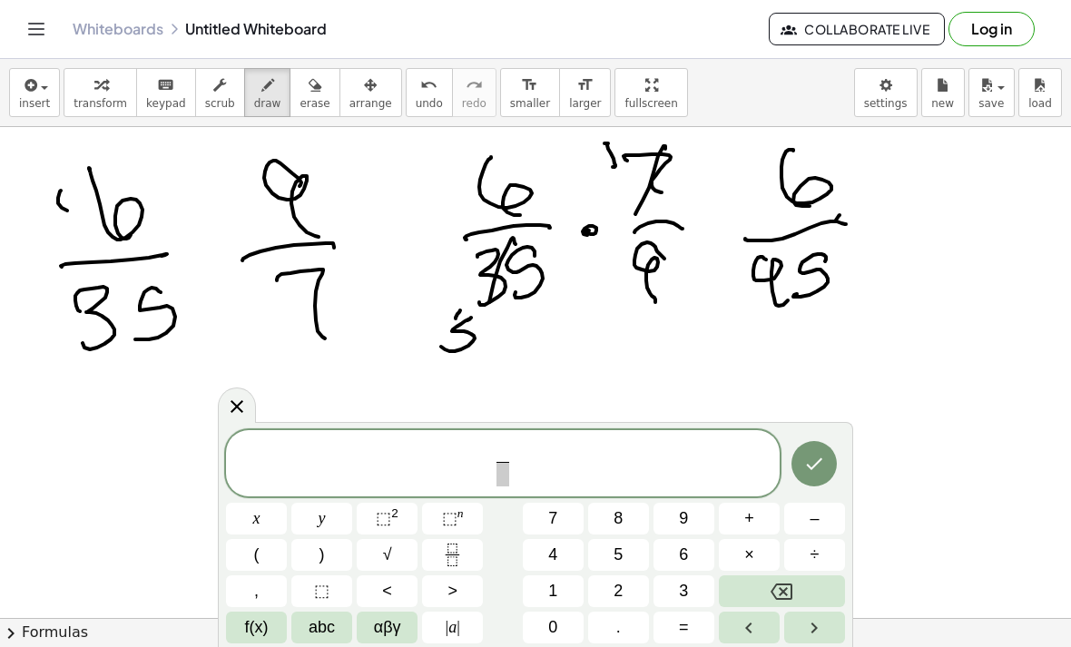
click at [675, 554] on button "6" at bounding box center [683, 555] width 61 height 32
click at [491, 468] on span "6 ​ ​" at bounding box center [503, 465] width 554 height 48
click at [502, 477] on span at bounding box center [503, 474] width 14 height 25
click at [682, 583] on span "3" at bounding box center [683, 591] width 9 height 25
click at [613, 554] on button "5" at bounding box center [618, 555] width 61 height 32
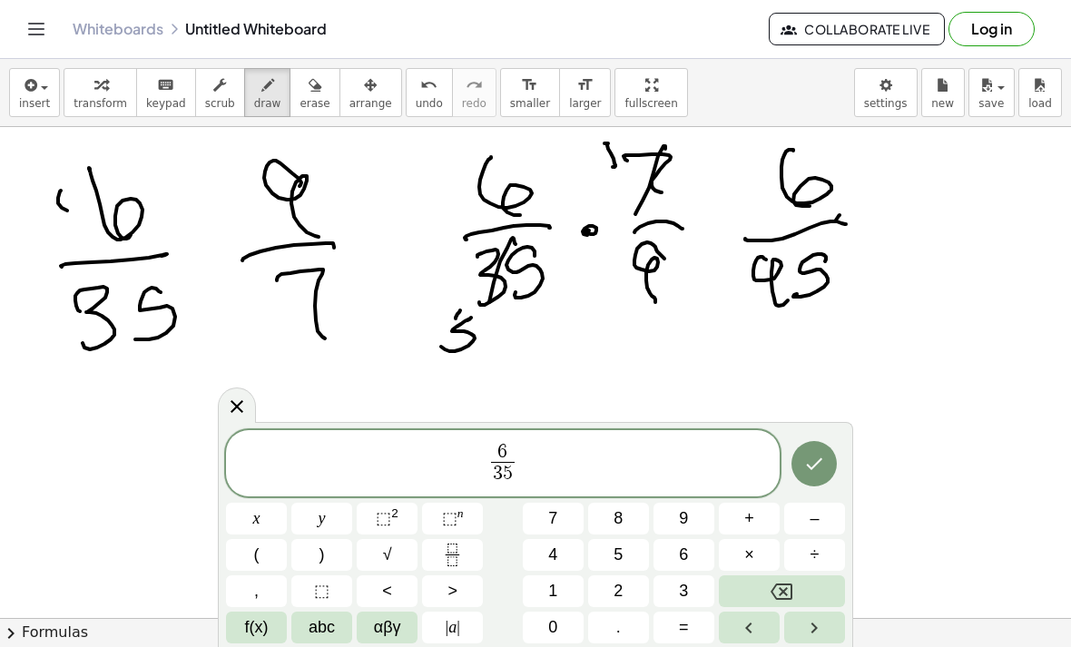
click at [543, 456] on span "6 3 5 ​ ​" at bounding box center [503, 465] width 554 height 48
click at [742, 550] on button "×" at bounding box center [749, 555] width 61 height 32
click at [553, 515] on span "7" at bounding box center [552, 518] width 9 height 25
click at [447, 548] on icon "Fraction" at bounding box center [452, 555] width 23 height 23
click at [676, 519] on button "9" at bounding box center [683, 519] width 61 height 32
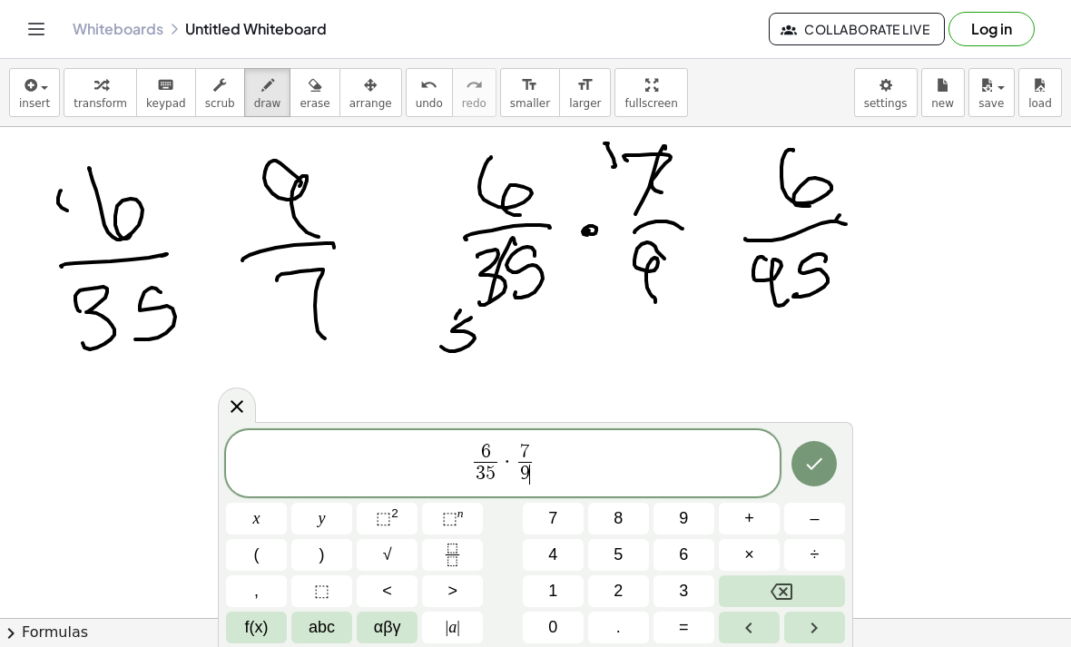
click at [828, 465] on button "Done" at bounding box center [813, 463] width 45 height 45
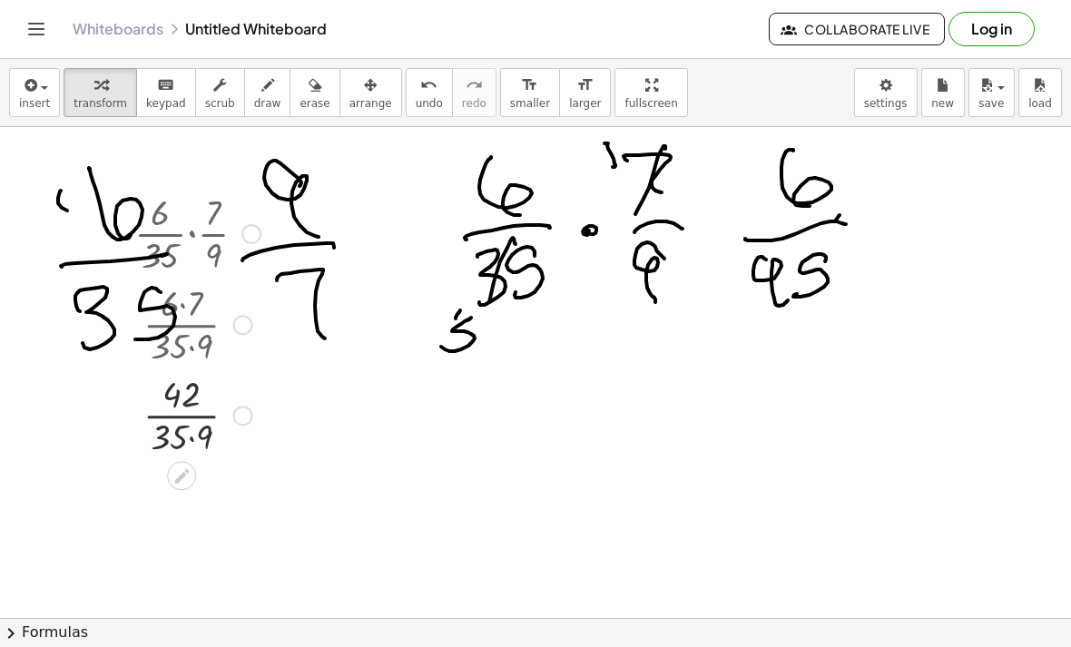
click at [194, 345] on div at bounding box center [197, 323] width 144 height 91
click at [180, 475] on icon at bounding box center [181, 475] width 15 height 15
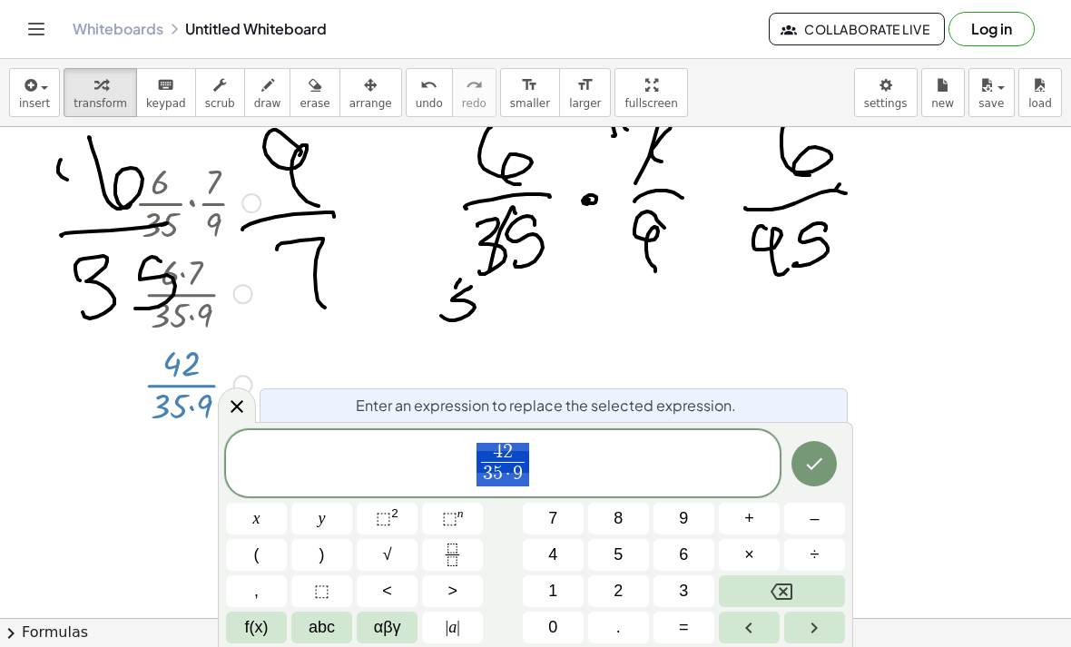
scroll to position [57, 0]
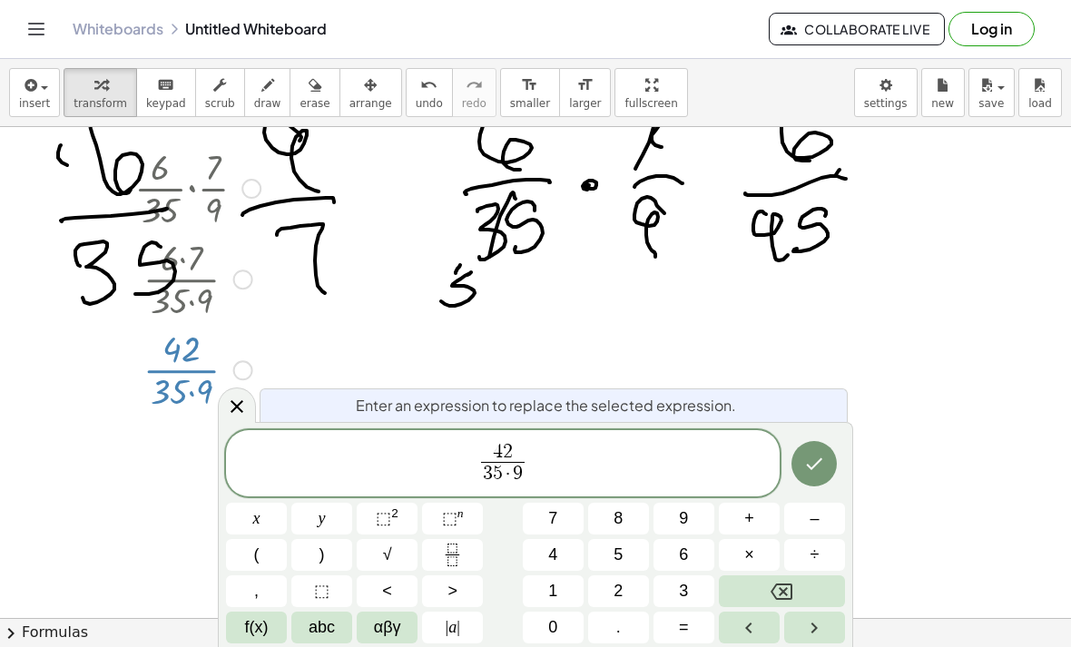
click at [770, 588] on icon "Backspace" at bounding box center [781, 592] width 22 height 22
click at [233, 407] on icon at bounding box center [237, 407] width 22 height 22
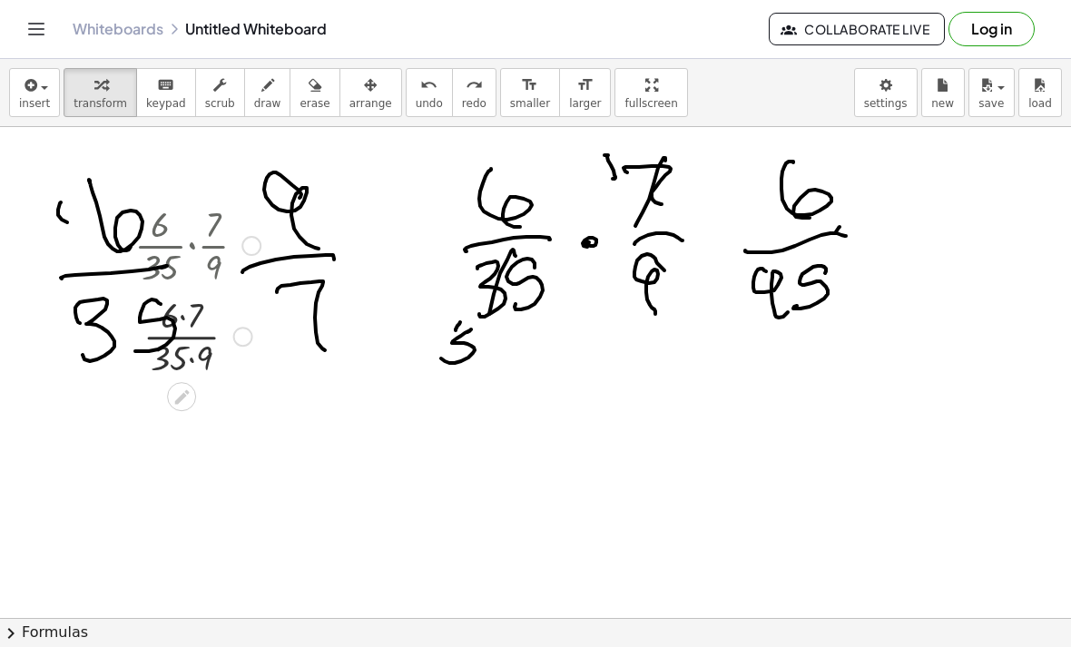
scroll to position [0, 0]
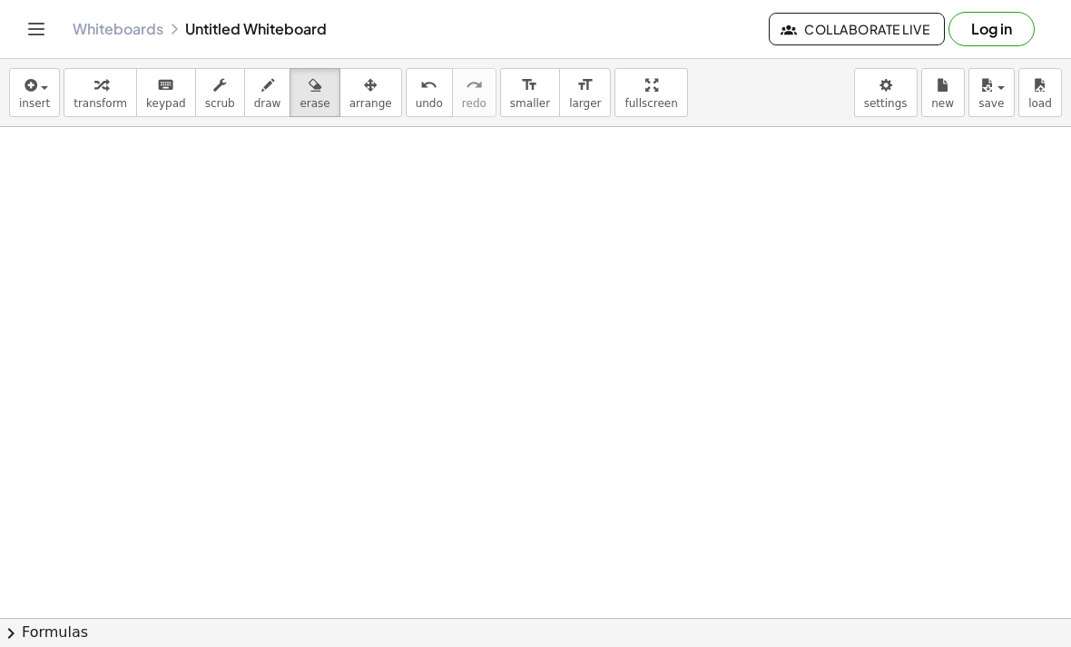
click at [844, 0] on div "Whiteboards Untitled Whiteboard Collaborate Live Log in" at bounding box center [535, 29] width 1027 height 58
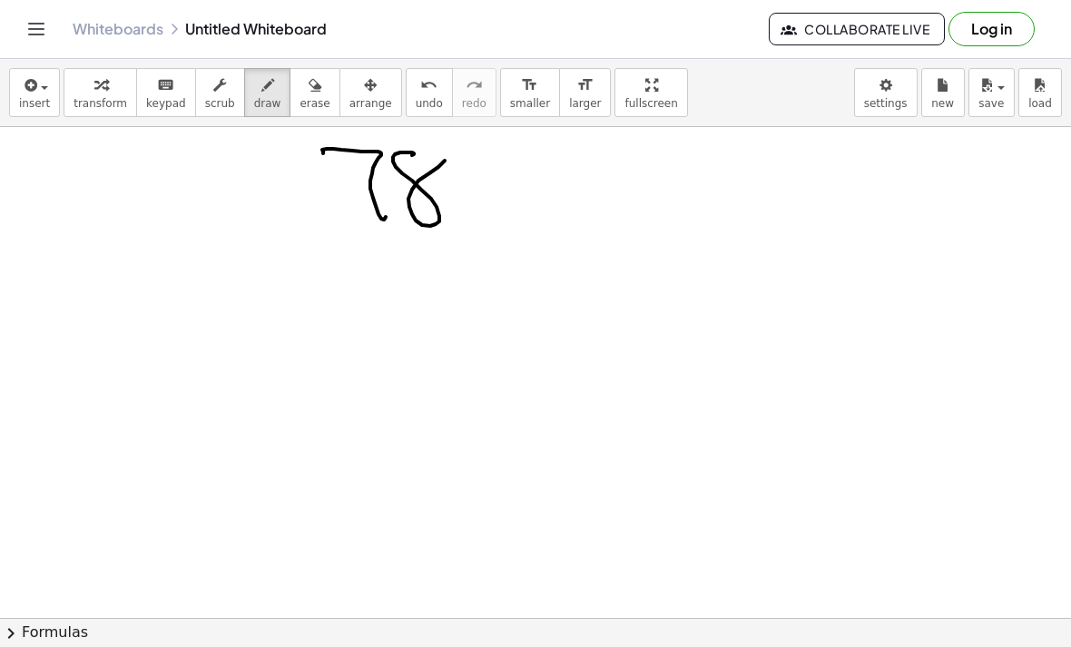
click at [33, 86] on icon "button" at bounding box center [29, 85] width 16 height 22
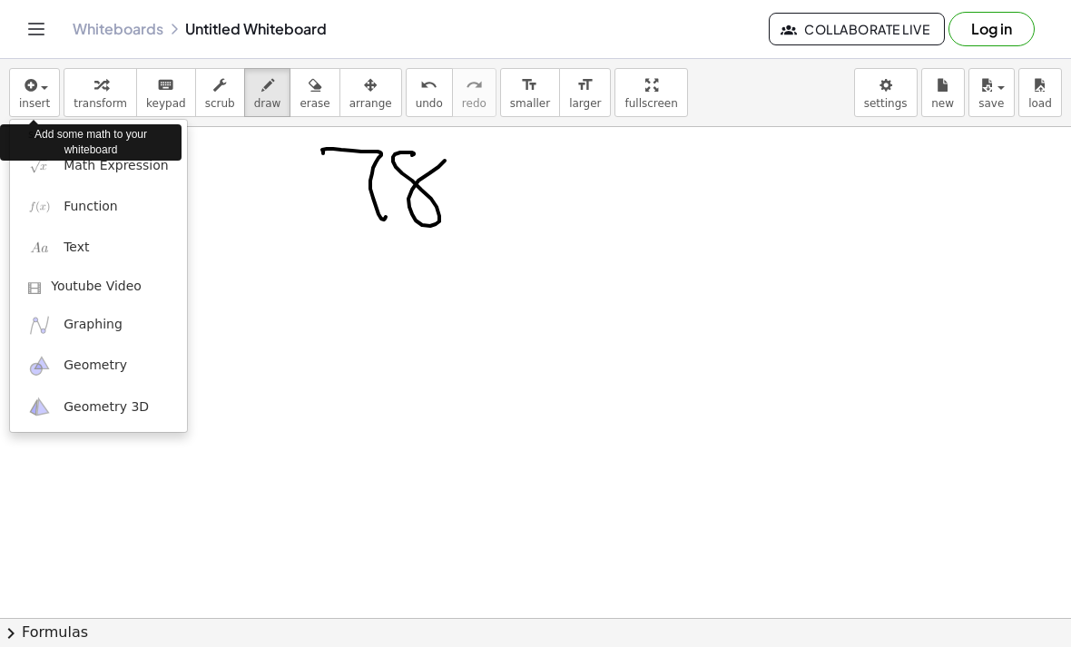
click at [272, 445] on div at bounding box center [535, 323] width 1071 height 647
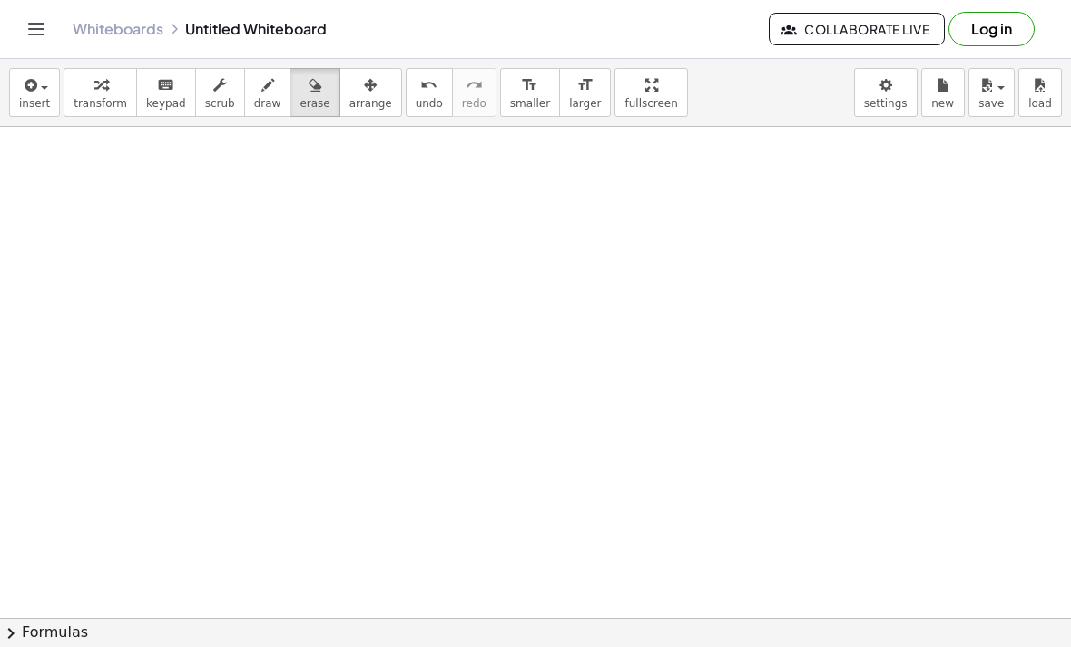
click at [37, 104] on span "insert" at bounding box center [34, 103] width 31 height 13
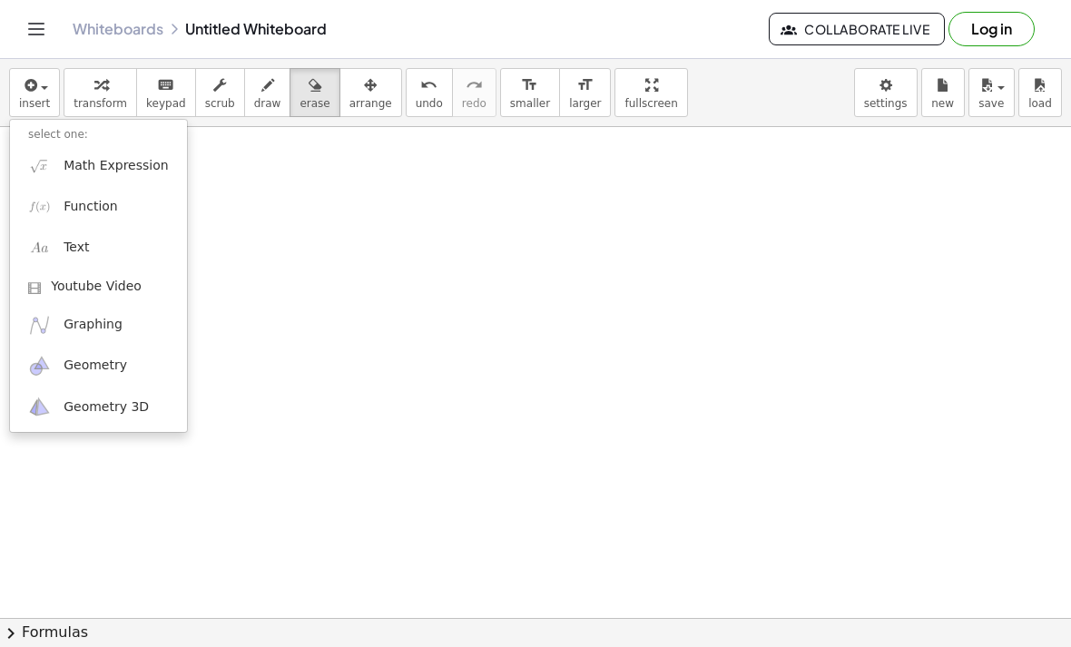
click at [64, 172] on span "Math Expression" at bounding box center [116, 166] width 104 height 18
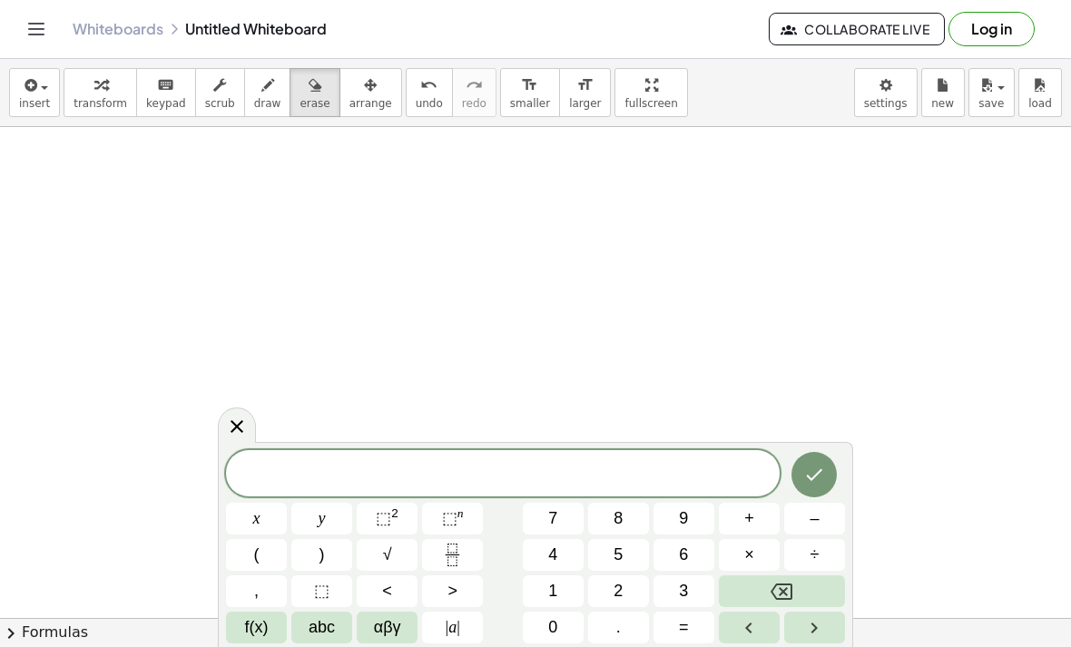
click at [259, 512] on span "x" at bounding box center [256, 518] width 7 height 25
click at [740, 524] on button "+" at bounding box center [749, 519] width 61 height 32
click at [449, 555] on icon "Fraction" at bounding box center [452, 555] width 23 height 23
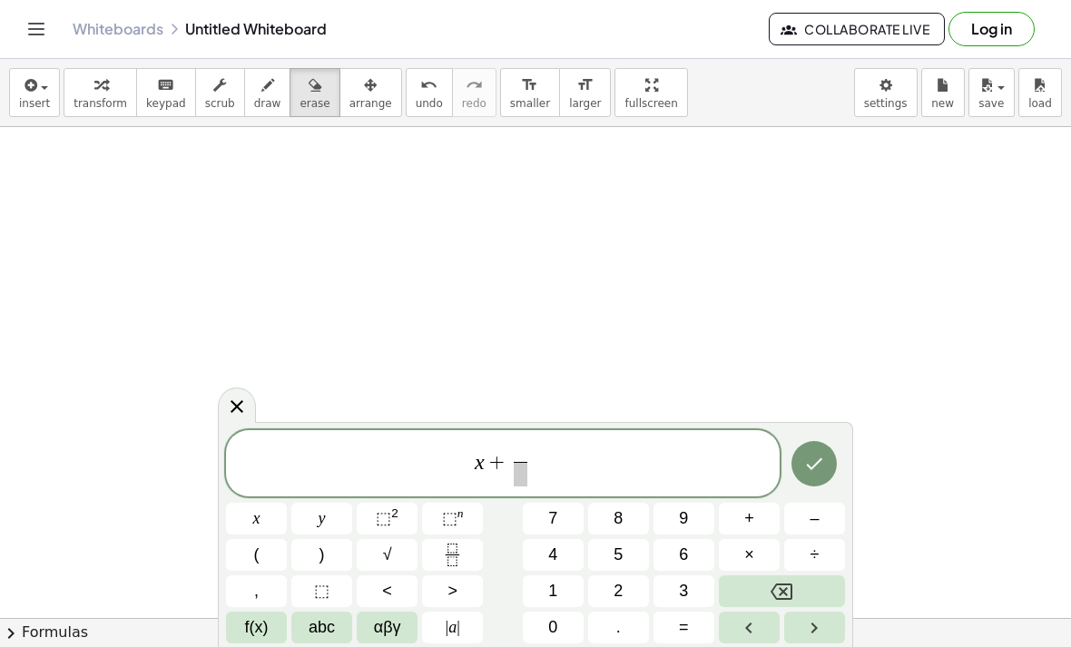
click at [557, 522] on span "7" at bounding box center [552, 518] width 9 height 25
click at [757, 591] on button "Backspace" at bounding box center [782, 591] width 126 height 32
click at [556, 591] on span "1" at bounding box center [552, 591] width 9 height 25
click at [674, 547] on button "6" at bounding box center [683, 555] width 61 height 32
click at [756, 584] on button "Backspace" at bounding box center [782, 591] width 126 height 32
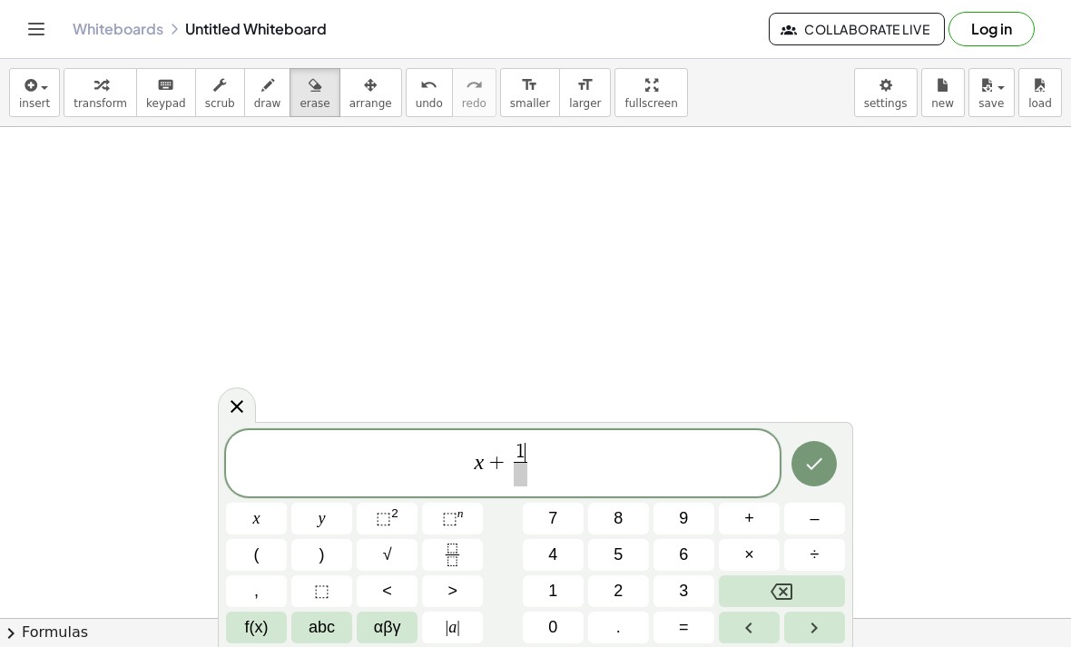
click at [521, 466] on span at bounding box center [521, 474] width 14 height 25
click at [679, 562] on span "6" at bounding box center [683, 555] width 9 height 25
click at [694, 623] on button "=" at bounding box center [683, 628] width 61 height 32
click at [762, 586] on button "Backspace" at bounding box center [782, 591] width 126 height 32
click at [814, 620] on icon "Right arrow" at bounding box center [814, 628] width 22 height 22
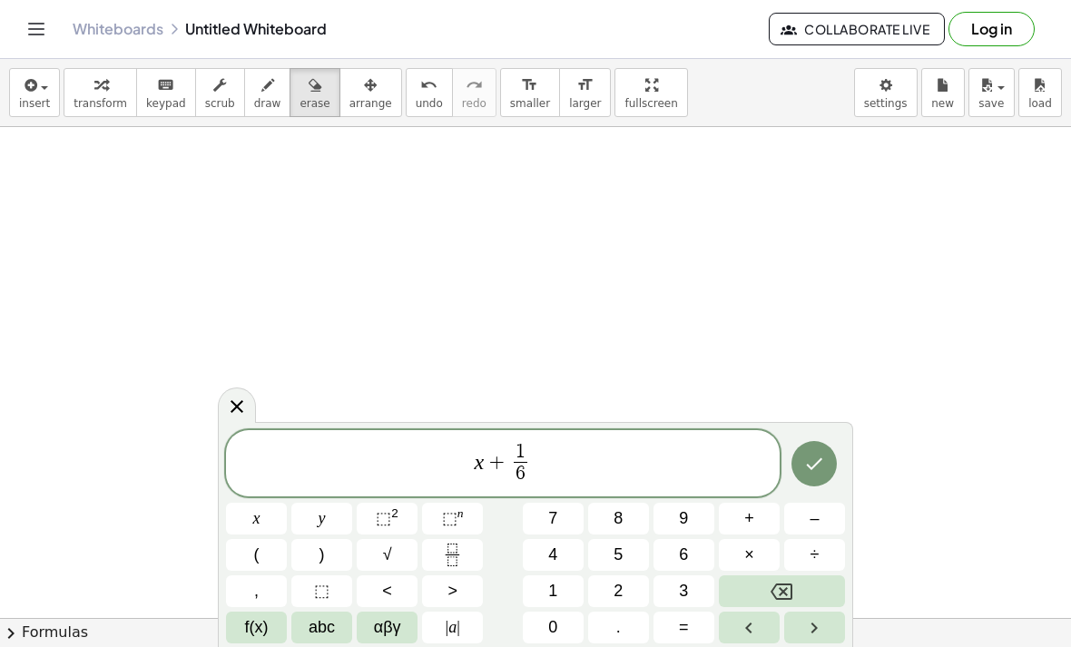
click at [686, 625] on span "=" at bounding box center [684, 627] width 10 height 25
click at [813, 518] on span "–" at bounding box center [813, 518] width 9 height 25
click at [447, 556] on icon "Fraction" at bounding box center [452, 555] width 23 height 23
click at [678, 586] on button "3" at bounding box center [683, 591] width 61 height 32
click at [552, 472] on span at bounding box center [553, 474] width 14 height 25
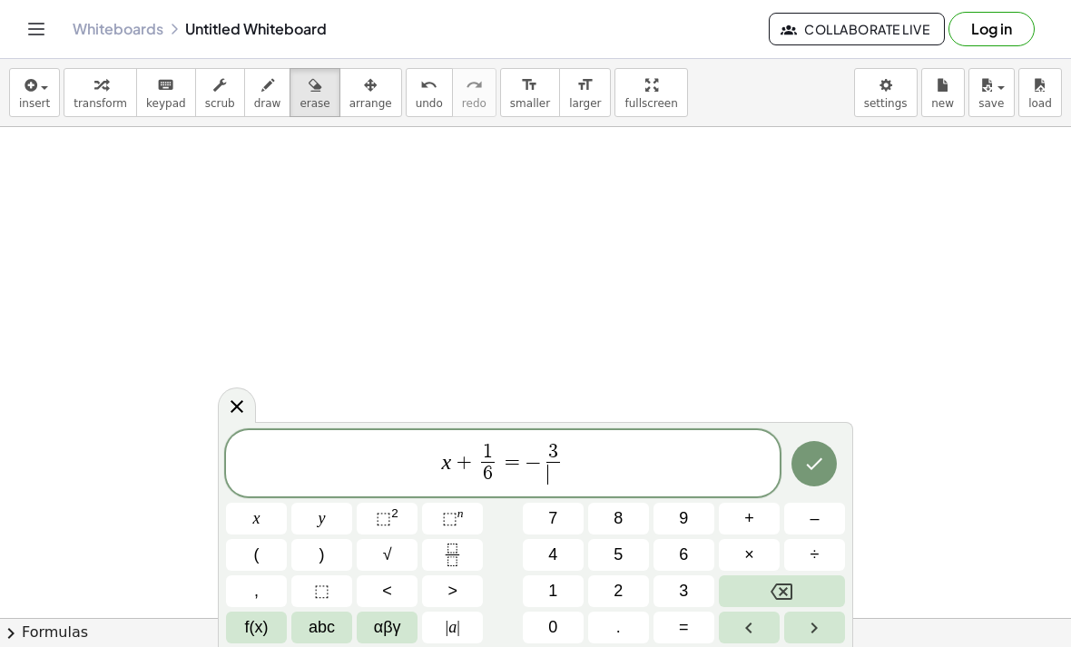
click at [604, 554] on button "5" at bounding box center [618, 555] width 61 height 32
click at [814, 464] on icon "Done" at bounding box center [814, 464] width 22 height 22
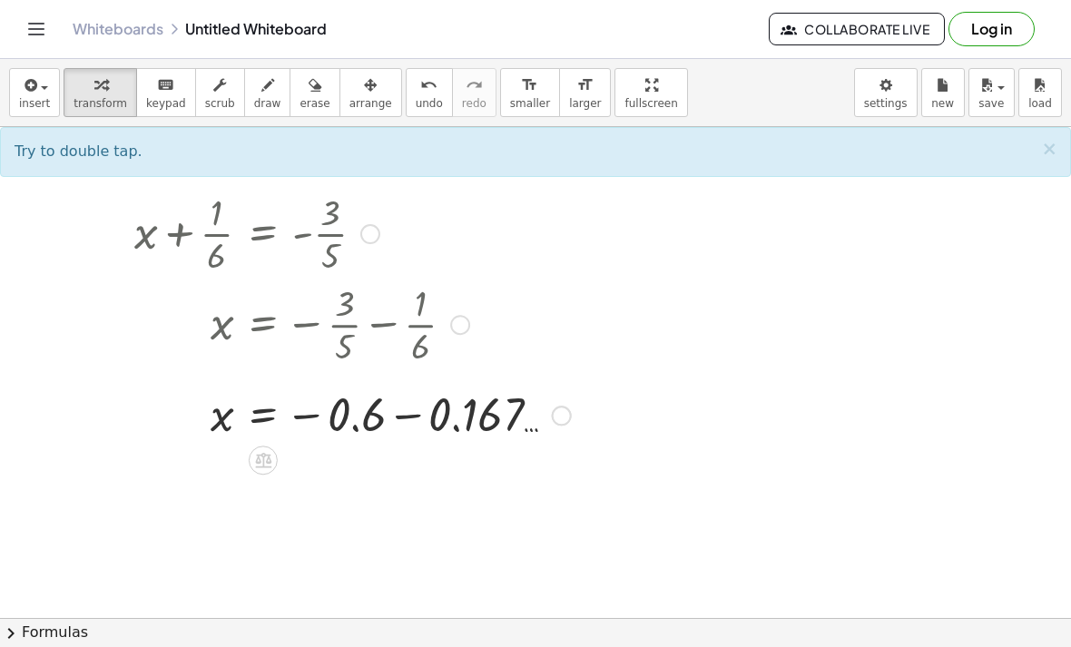
click at [258, 468] on icon at bounding box center [262, 460] width 19 height 19
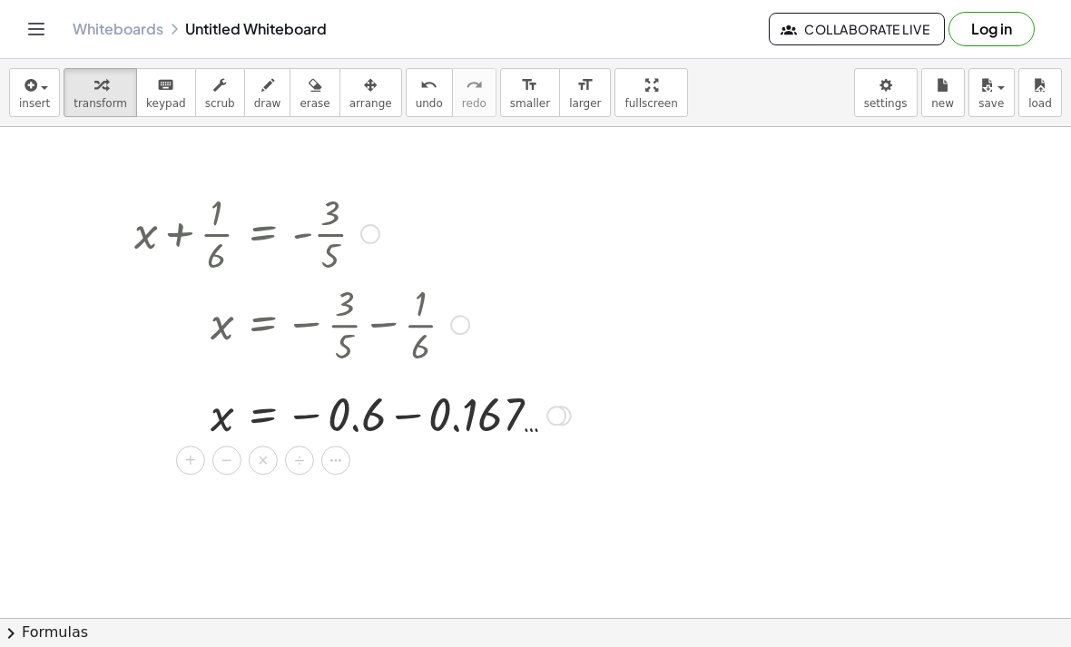
scroll to position [1, 0]
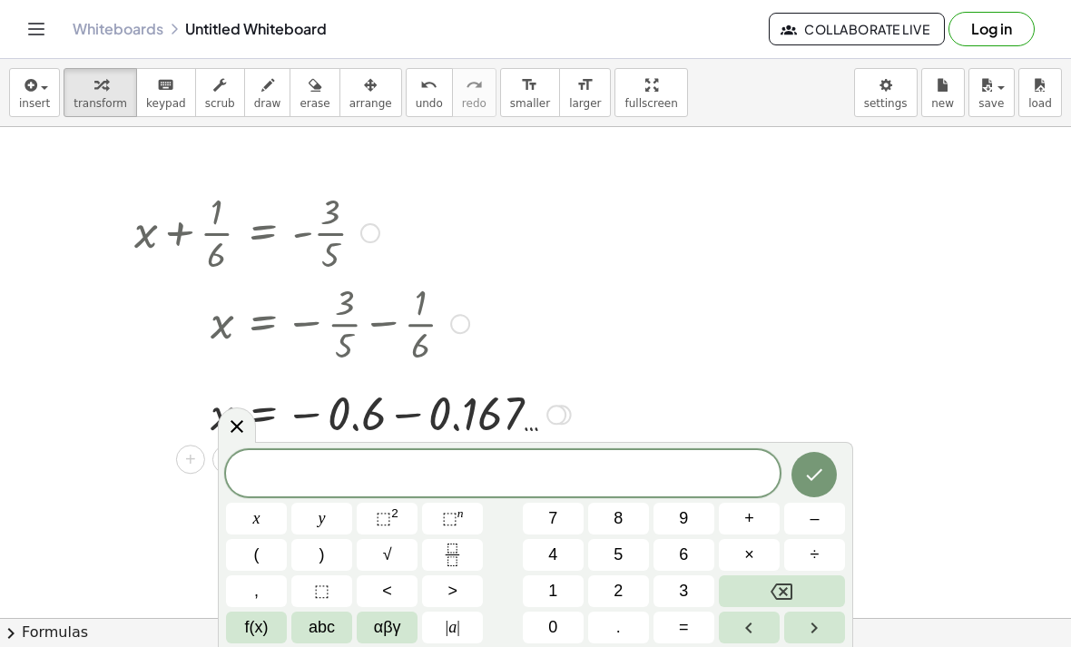
click at [304, 566] on button ")" at bounding box center [321, 555] width 61 height 32
click at [241, 430] on icon at bounding box center [237, 424] width 22 height 22
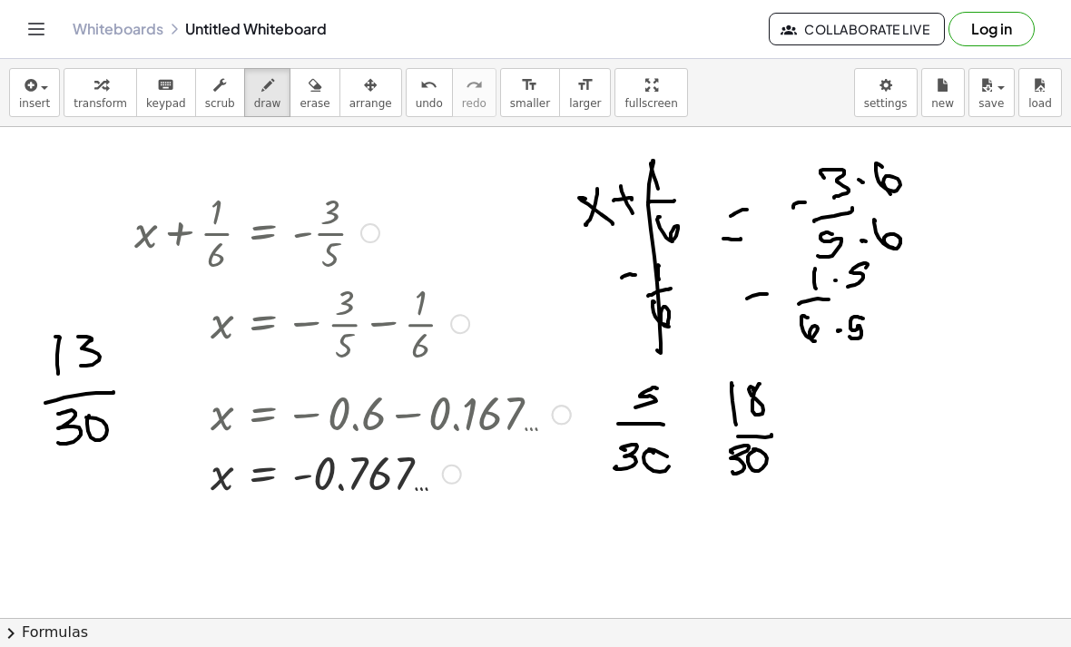
click at [35, 97] on span "insert" at bounding box center [34, 103] width 31 height 13
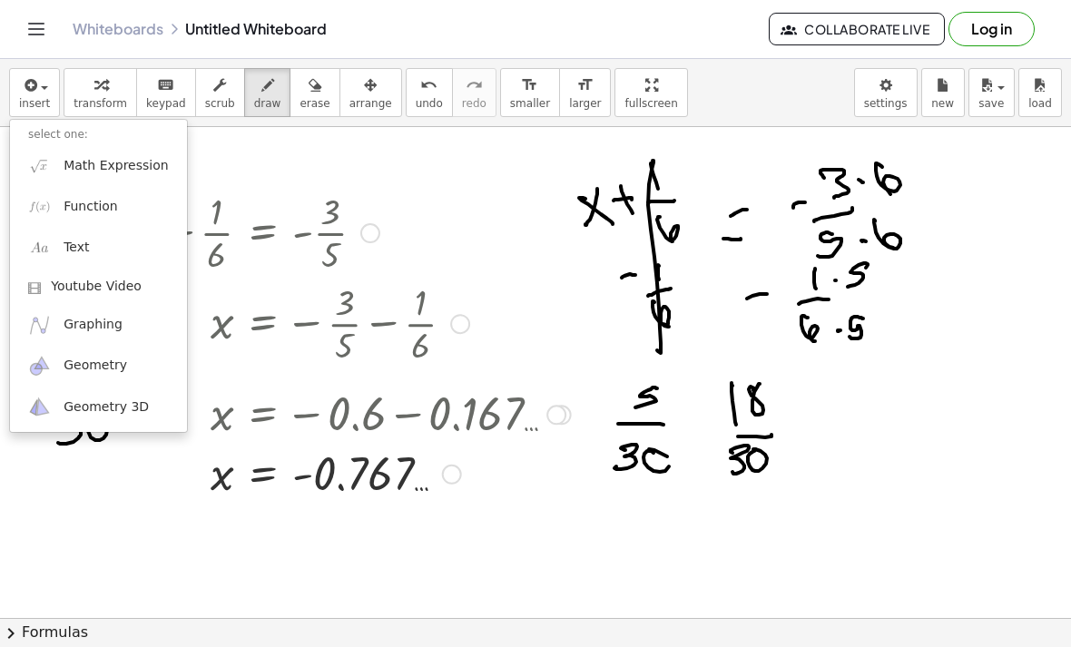
click at [79, 162] on span "Math Expression" at bounding box center [116, 166] width 104 height 18
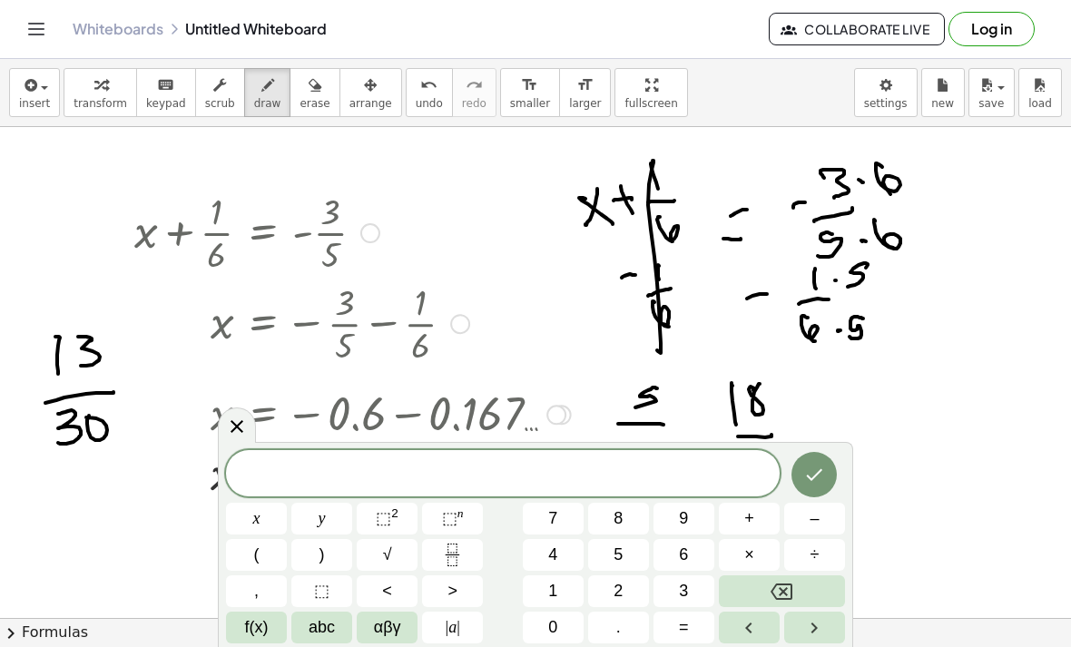
click at [557, 588] on span "1" at bounding box center [552, 591] width 9 height 25
click at [620, 526] on span "8" at bounding box center [617, 518] width 9 height 25
click at [810, 519] on span "–" at bounding box center [813, 518] width 9 height 25
click at [614, 551] on span "5" at bounding box center [617, 555] width 9 height 25
click at [780, 586] on icon "Backspace" at bounding box center [781, 592] width 22 height 22
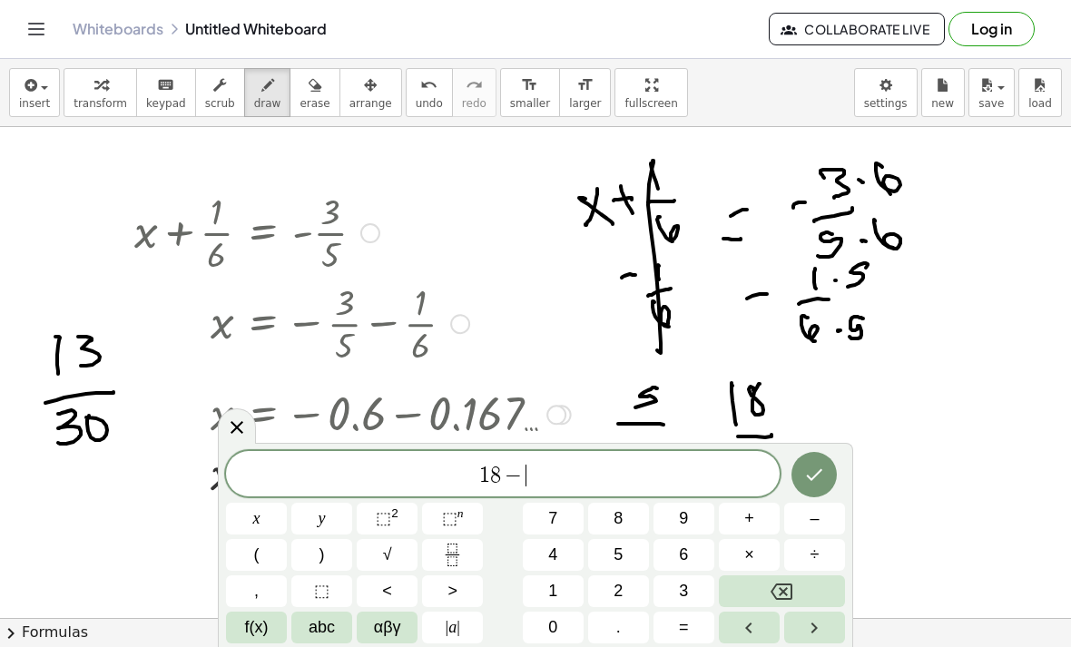
click at [780, 585] on icon "Backspace" at bounding box center [781, 592] width 22 height 22
click at [775, 582] on icon "Backspace" at bounding box center [781, 592] width 22 height 22
click at [765, 585] on button "Backspace" at bounding box center [782, 591] width 126 height 32
click at [803, 512] on button "–" at bounding box center [814, 519] width 61 height 32
click at [558, 590] on button "1" at bounding box center [553, 591] width 61 height 32
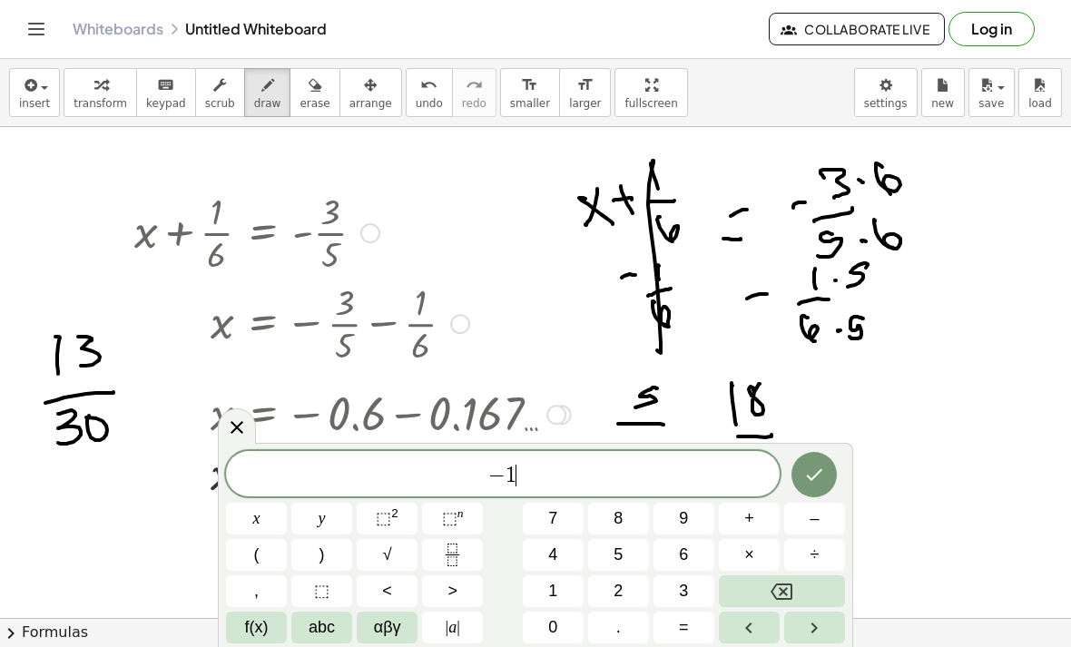
click at [628, 510] on button "8" at bounding box center [618, 519] width 61 height 32
click at [801, 516] on button "–" at bounding box center [814, 519] width 61 height 32
click at [603, 552] on button "5" at bounding box center [618, 555] width 61 height 32
click at [805, 462] on button "Done" at bounding box center [813, 474] width 45 height 45
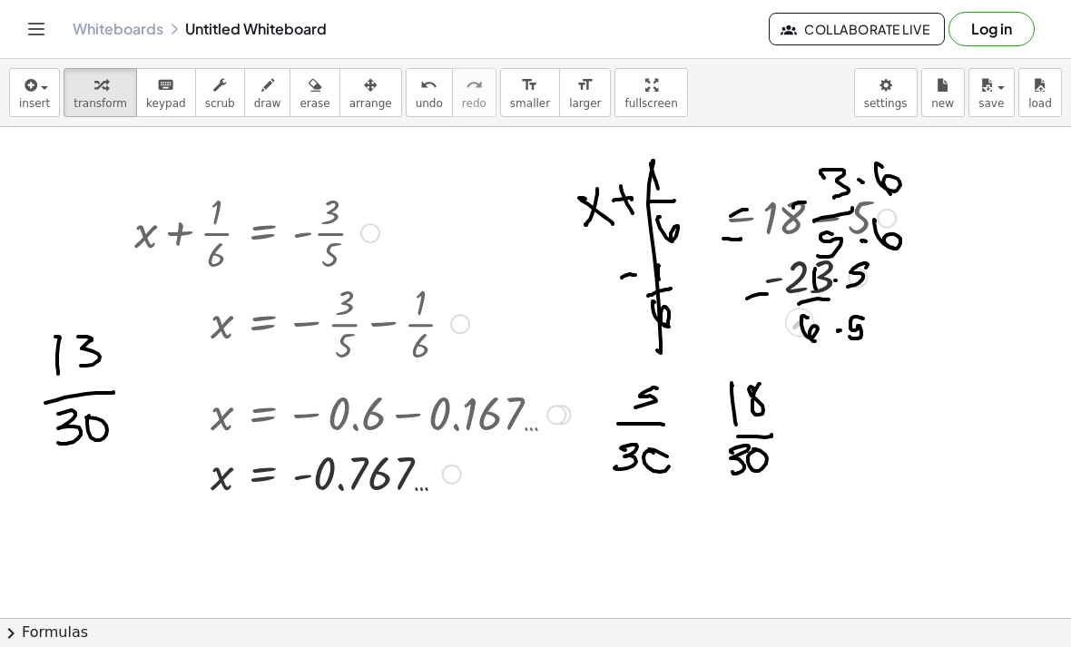
scroll to position [0, 0]
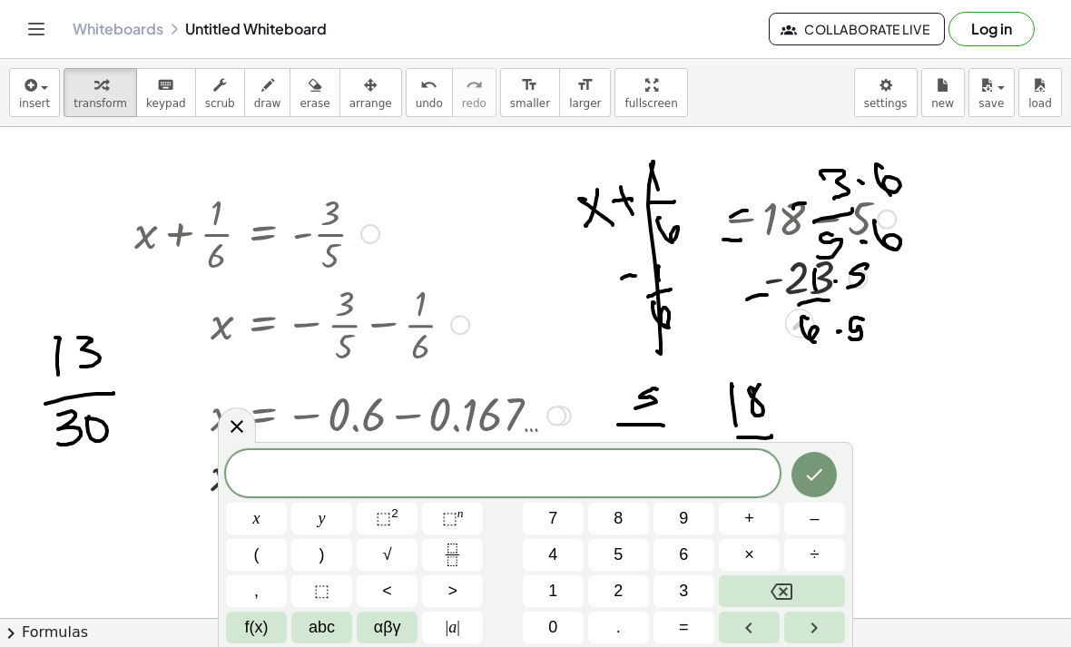
click at [247, 424] on icon at bounding box center [237, 427] width 22 height 22
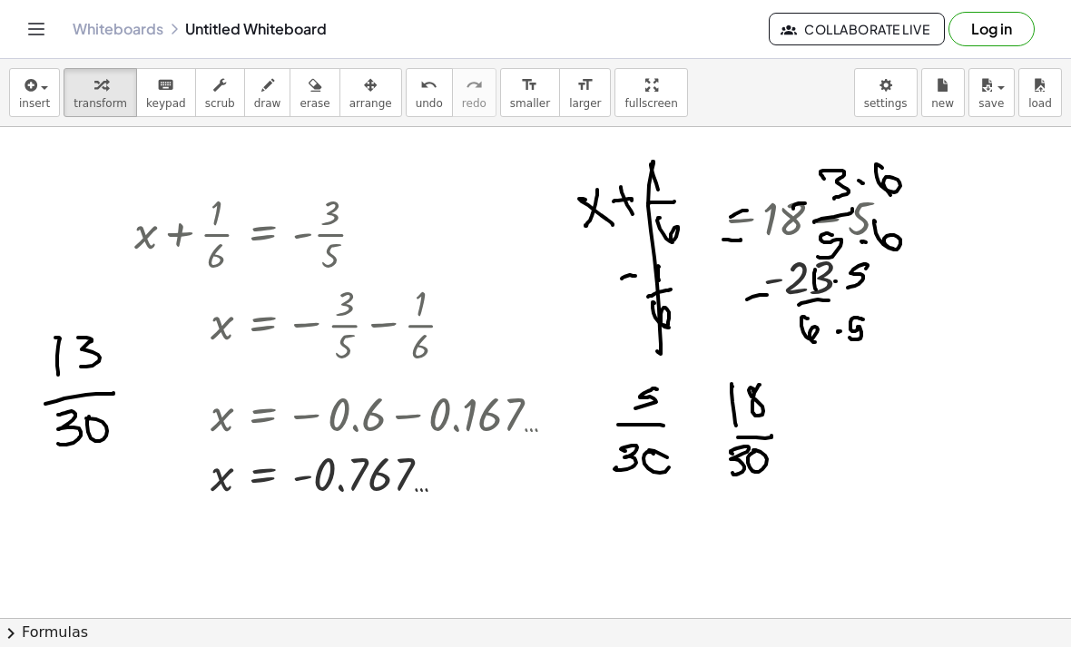
scroll to position [9, 0]
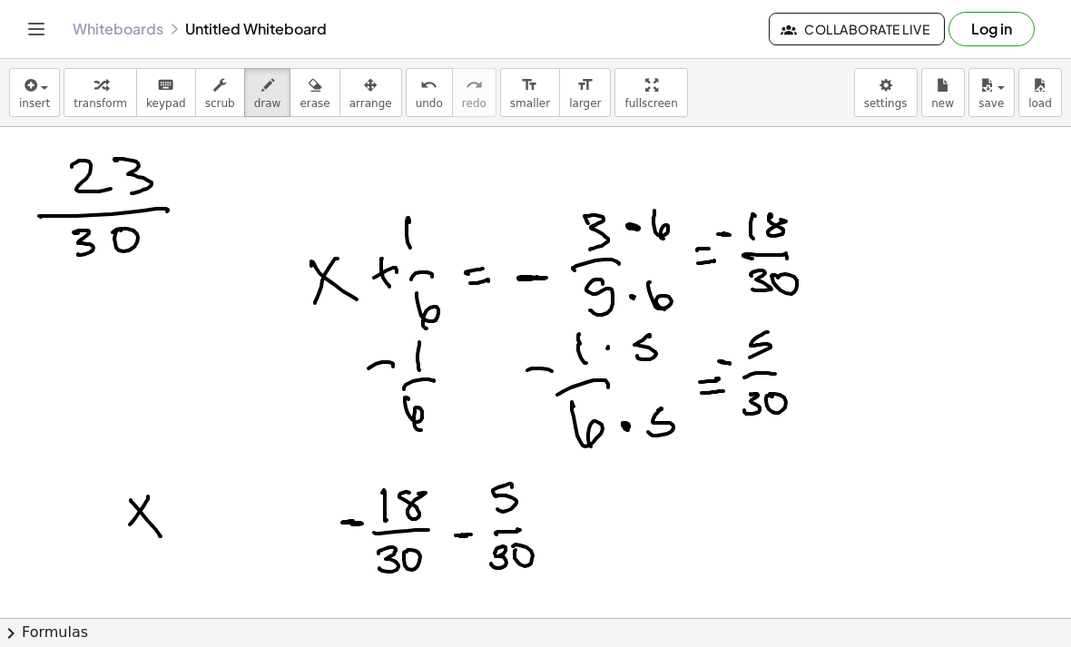
click at [34, 97] on span "insert" at bounding box center [34, 103] width 31 height 13
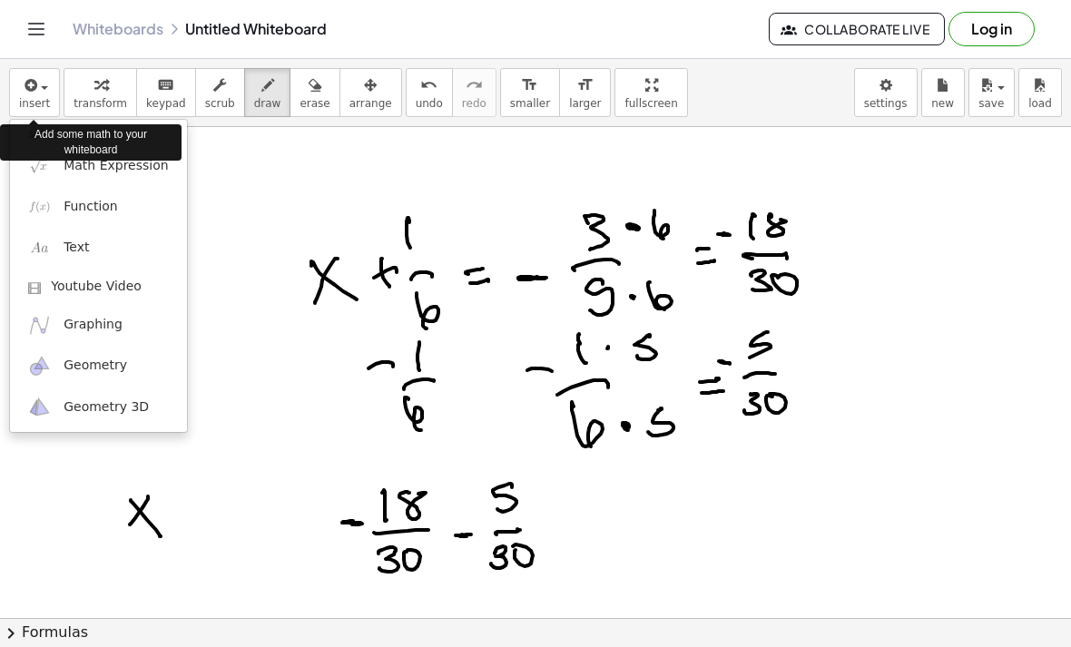
click at [51, 172] on img at bounding box center [39, 165] width 23 height 23
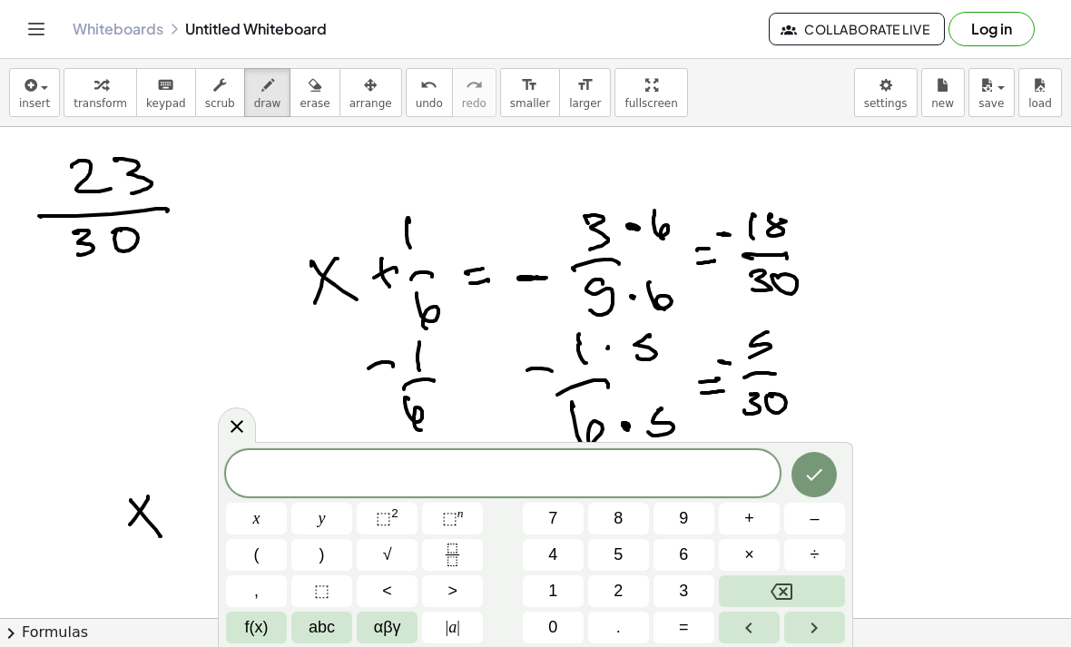
click at [444, 554] on icon "Fraction" at bounding box center [452, 555] width 23 height 23
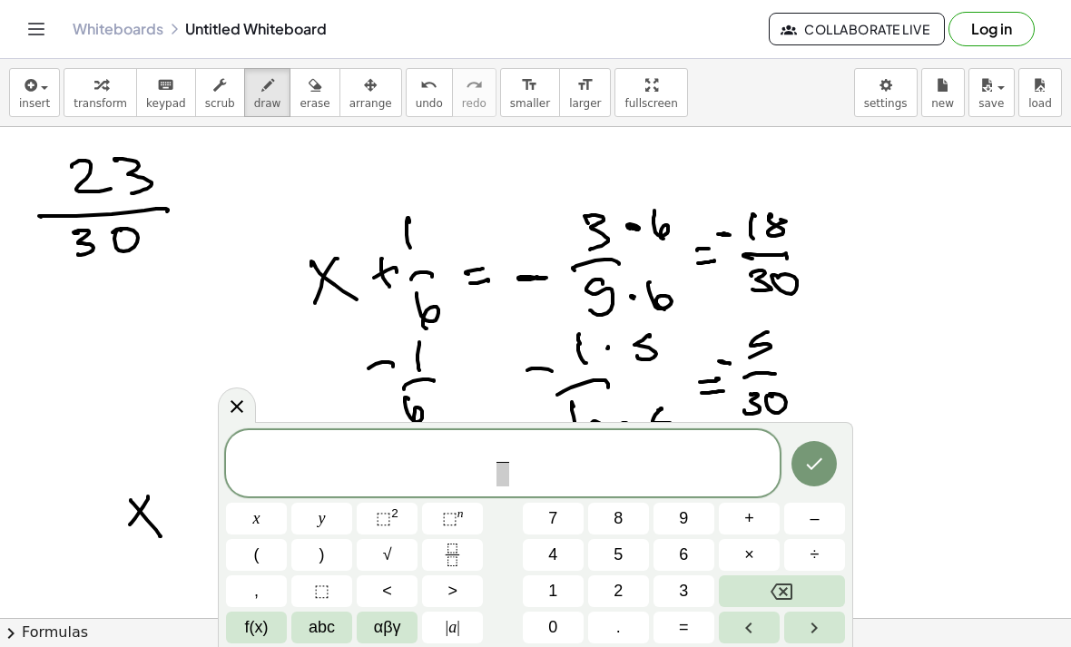
click at [617, 584] on span "2" at bounding box center [617, 591] width 9 height 25
click at [676, 598] on button "3" at bounding box center [683, 591] width 61 height 32
click at [497, 476] on span at bounding box center [503, 474] width 24 height 25
click at [689, 590] on button "3" at bounding box center [683, 591] width 61 height 32
click at [551, 622] on span "0" at bounding box center [552, 627] width 9 height 25
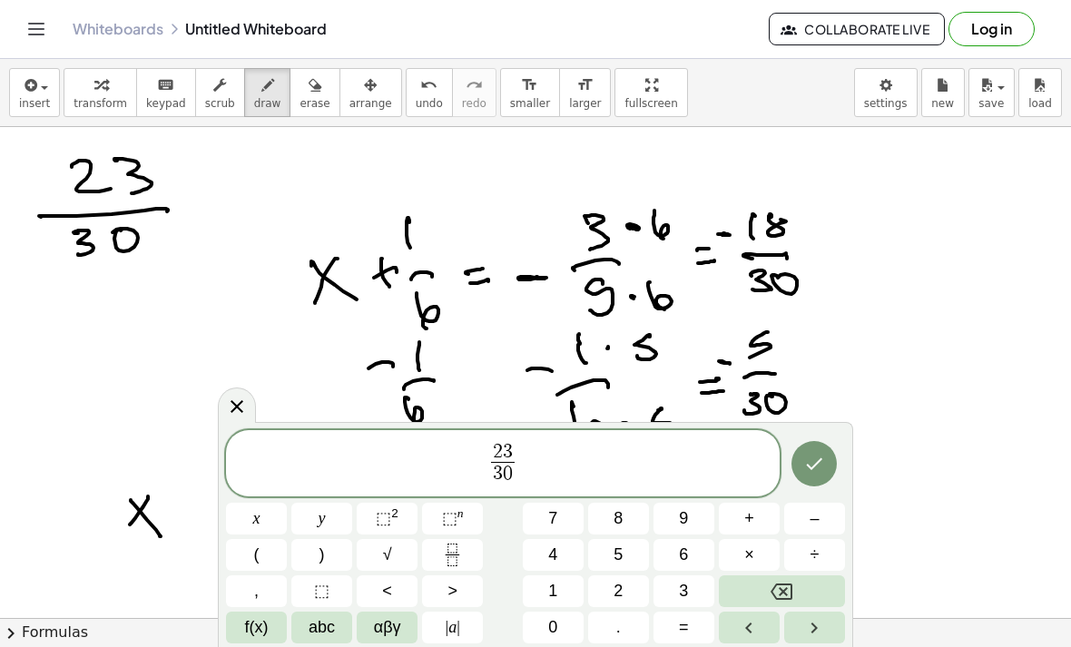
click at [821, 460] on icon "Done" at bounding box center [815, 464] width 16 height 12
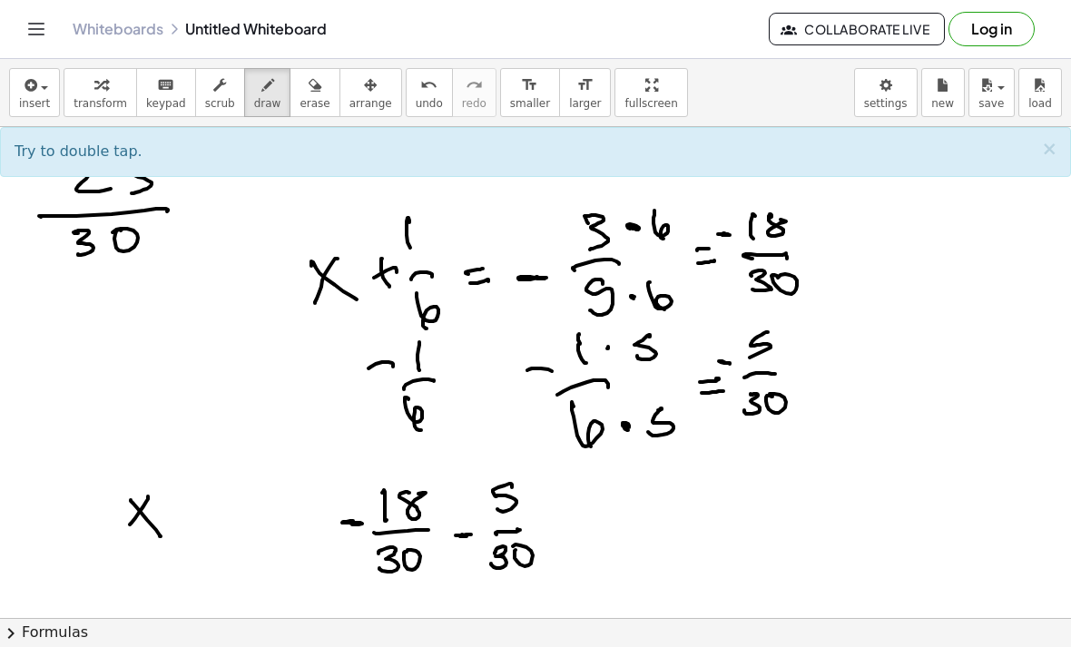
click at [1047, 151] on span "×" at bounding box center [1049, 149] width 16 height 22
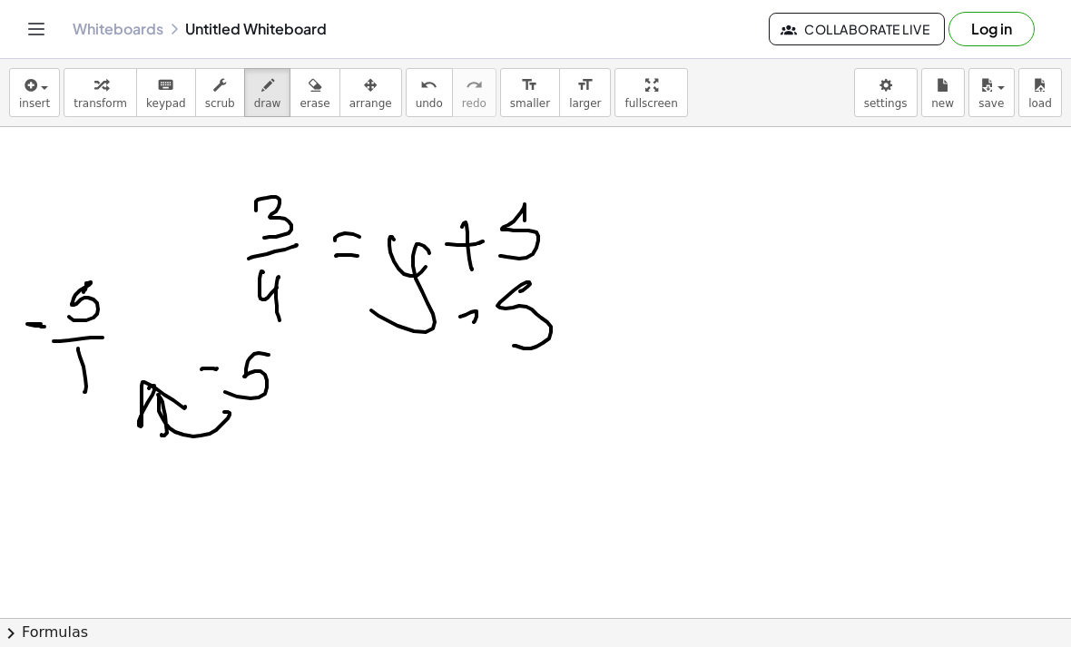
click at [26, 90] on icon "button" at bounding box center [29, 85] width 16 height 22
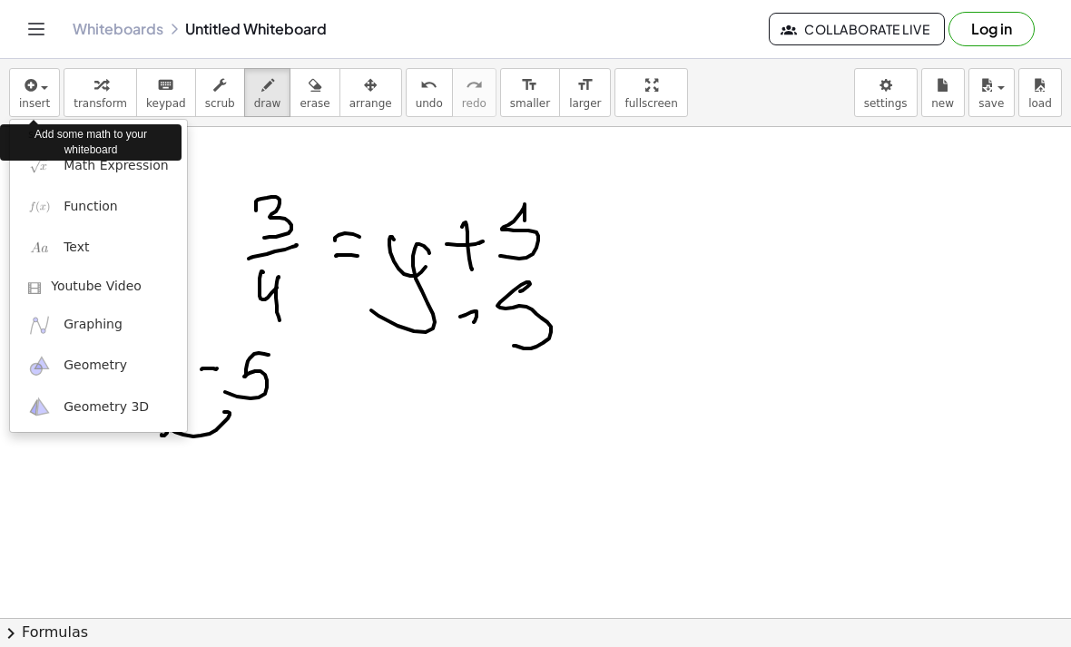
click at [65, 165] on span "Math Expression" at bounding box center [116, 166] width 104 height 18
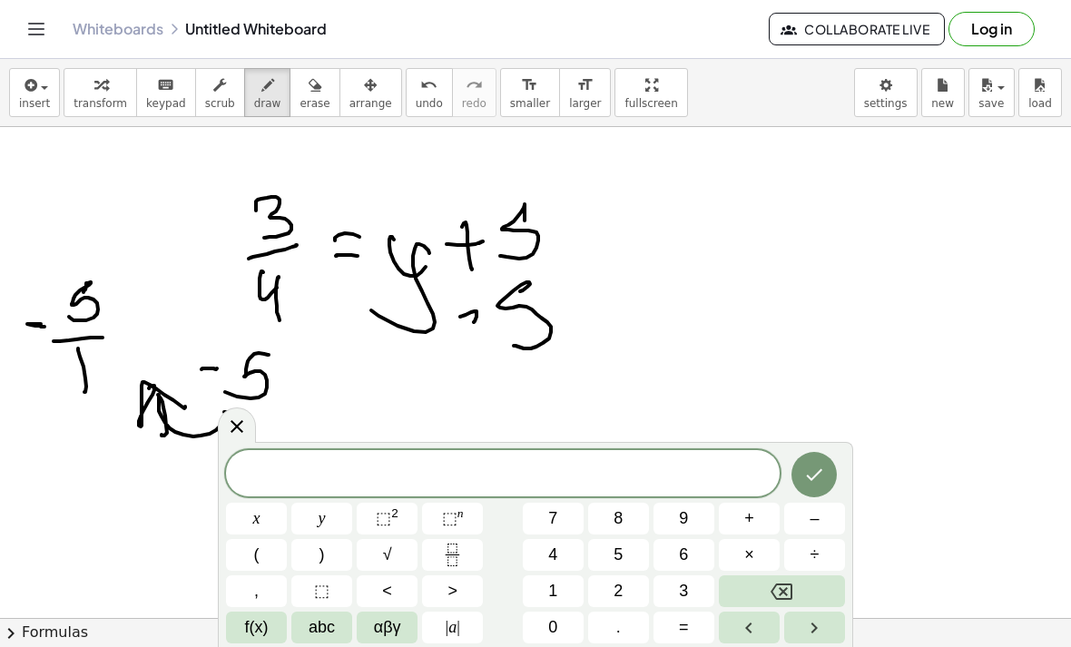
click at [446, 545] on icon "Fraction" at bounding box center [452, 555] width 23 height 23
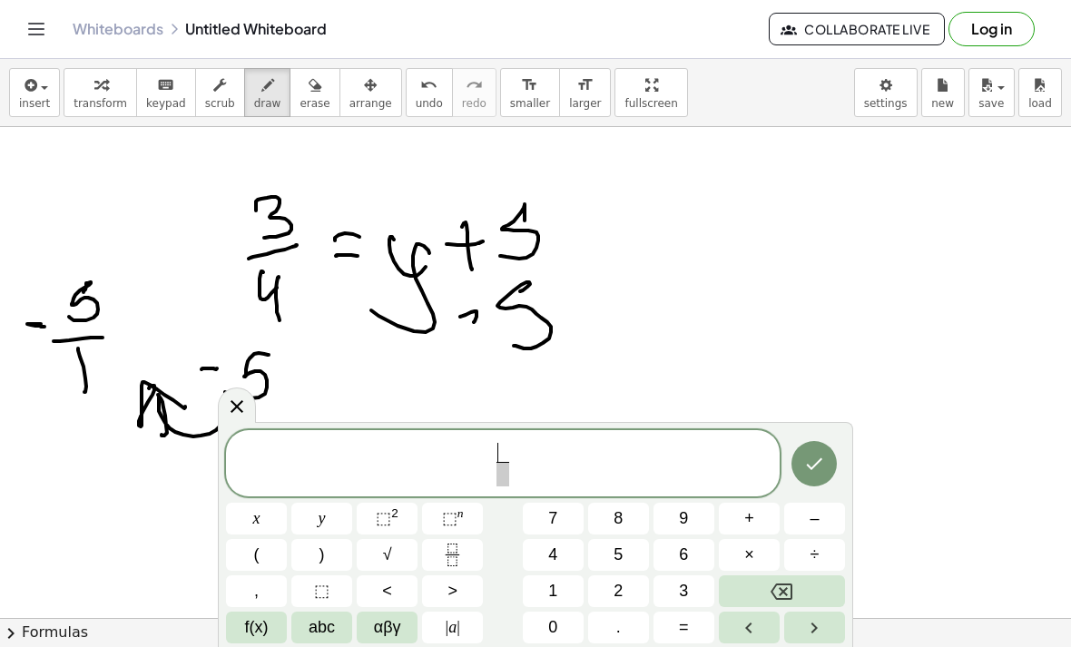
click at [689, 579] on button "3" at bounding box center [683, 591] width 61 height 32
click at [499, 472] on span at bounding box center [503, 474] width 14 height 25
click at [549, 554] on span "4" at bounding box center [552, 555] width 9 height 25
click at [542, 465] on span "3 4 ​ ​" at bounding box center [503, 465] width 554 height 48
click at [824, 622] on icon "Right arrow" at bounding box center [814, 628] width 22 height 22
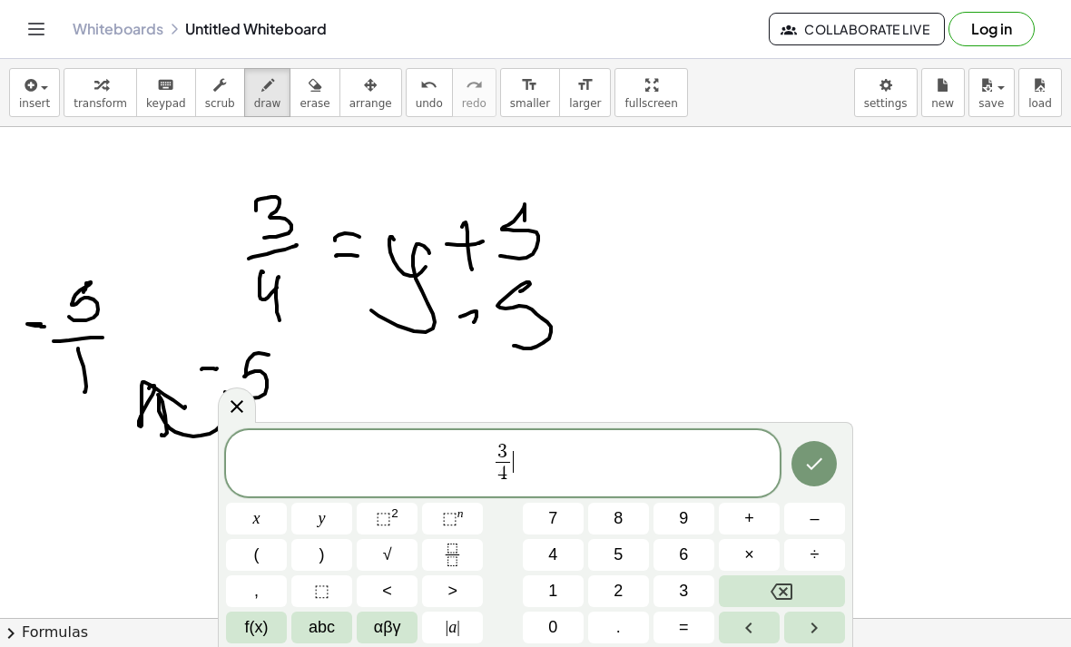
click at [806, 519] on button "–" at bounding box center [814, 519] width 61 height 32
click at [630, 558] on button "5" at bounding box center [618, 555] width 61 height 32
click at [809, 483] on button "Done" at bounding box center [813, 463] width 45 height 45
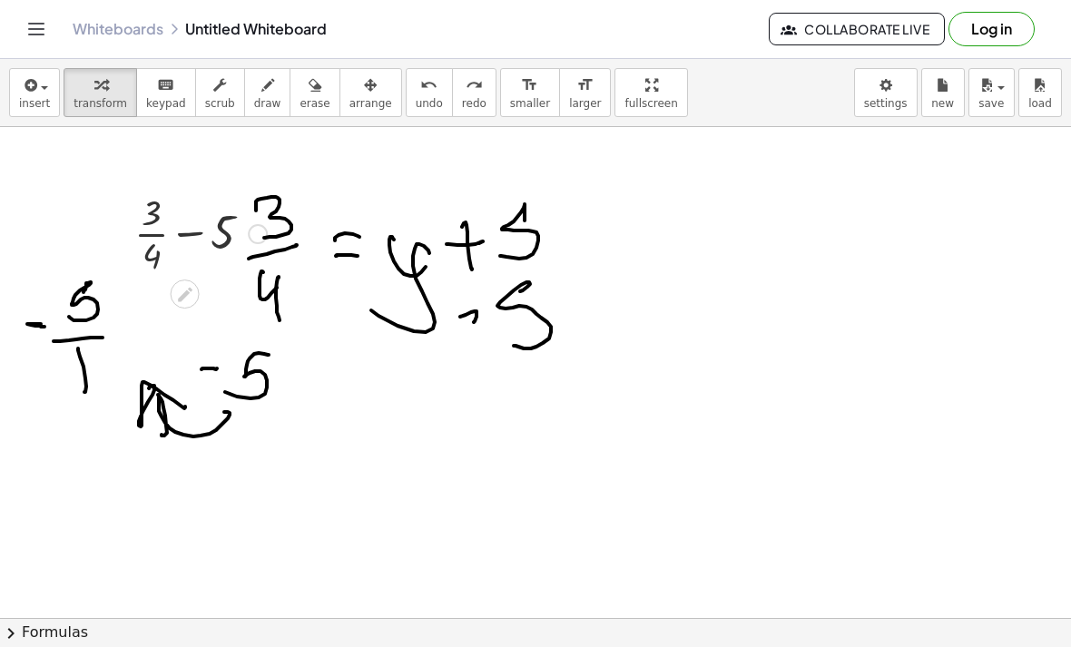
click at [184, 292] on icon at bounding box center [185, 294] width 15 height 15
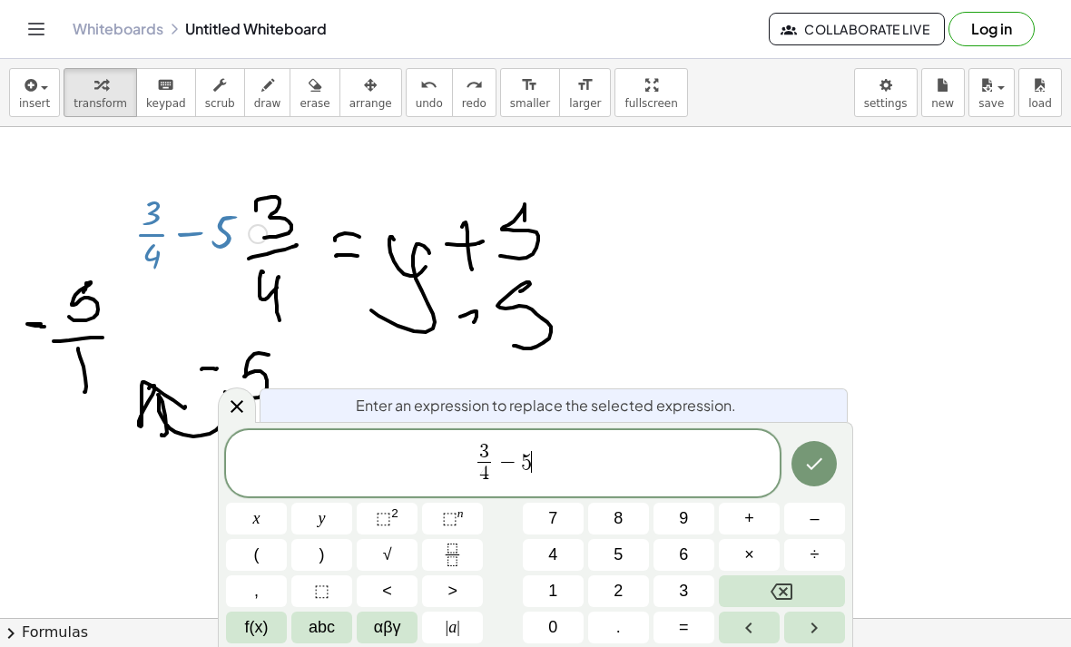
click at [789, 594] on icon "Backspace" at bounding box center [781, 592] width 22 height 22
click at [443, 554] on icon "Fraction" at bounding box center [452, 555] width 23 height 23
click at [621, 559] on span "5" at bounding box center [617, 555] width 9 height 25
click at [523, 468] on span at bounding box center [527, 474] width 14 height 25
click at [541, 594] on button "1" at bounding box center [553, 591] width 61 height 32
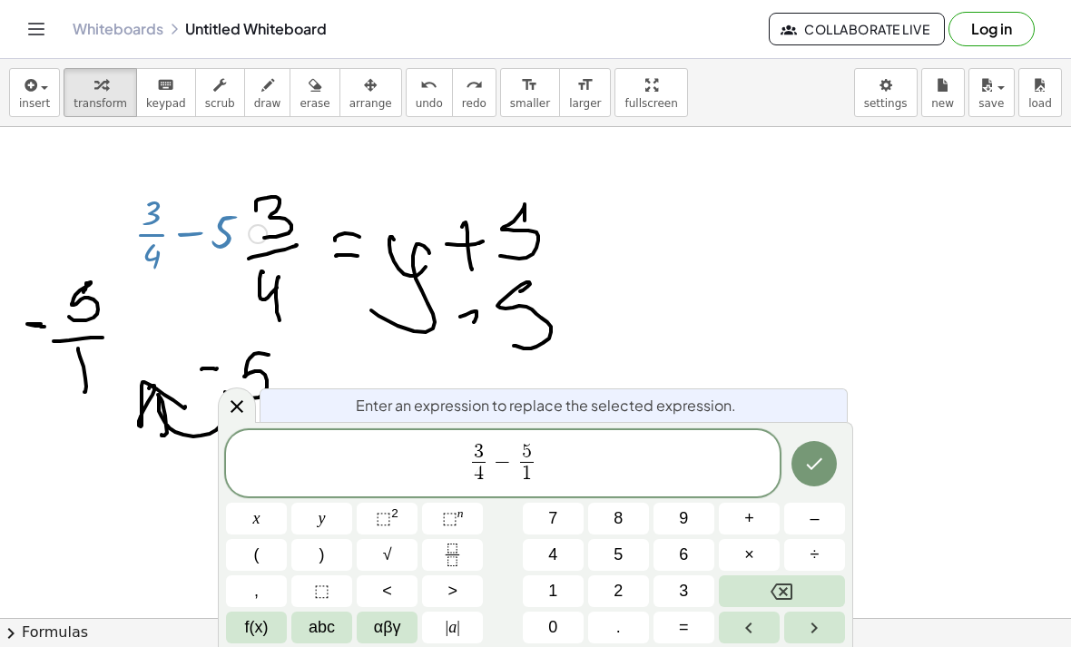
click at [811, 446] on button "Done" at bounding box center [813, 463] width 45 height 45
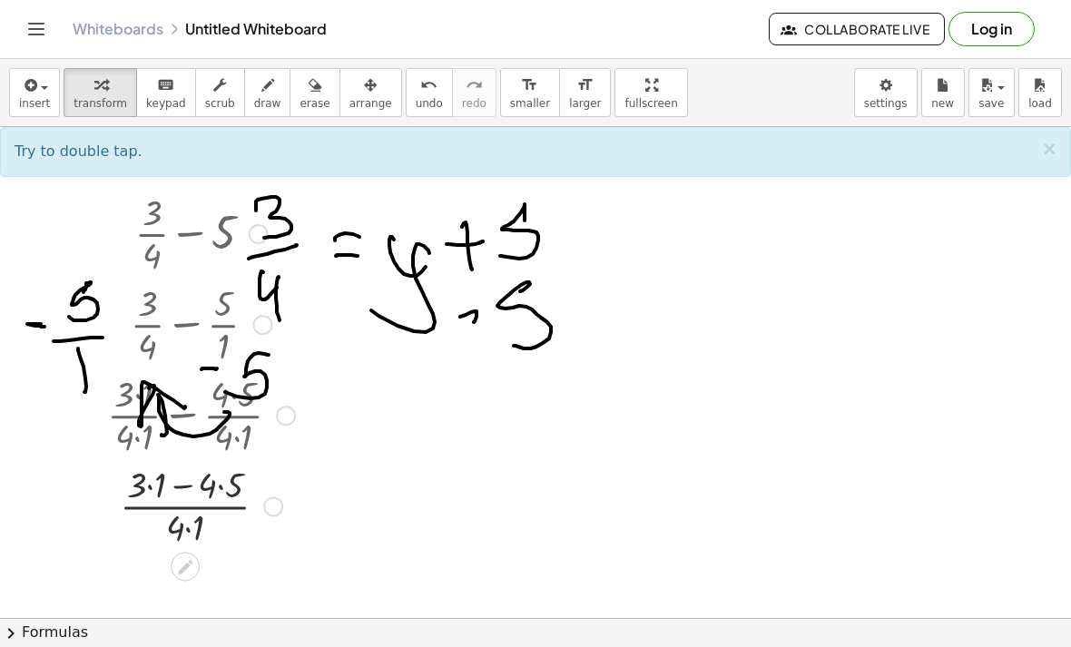
click at [1054, 153] on span "×" at bounding box center [1049, 149] width 16 height 22
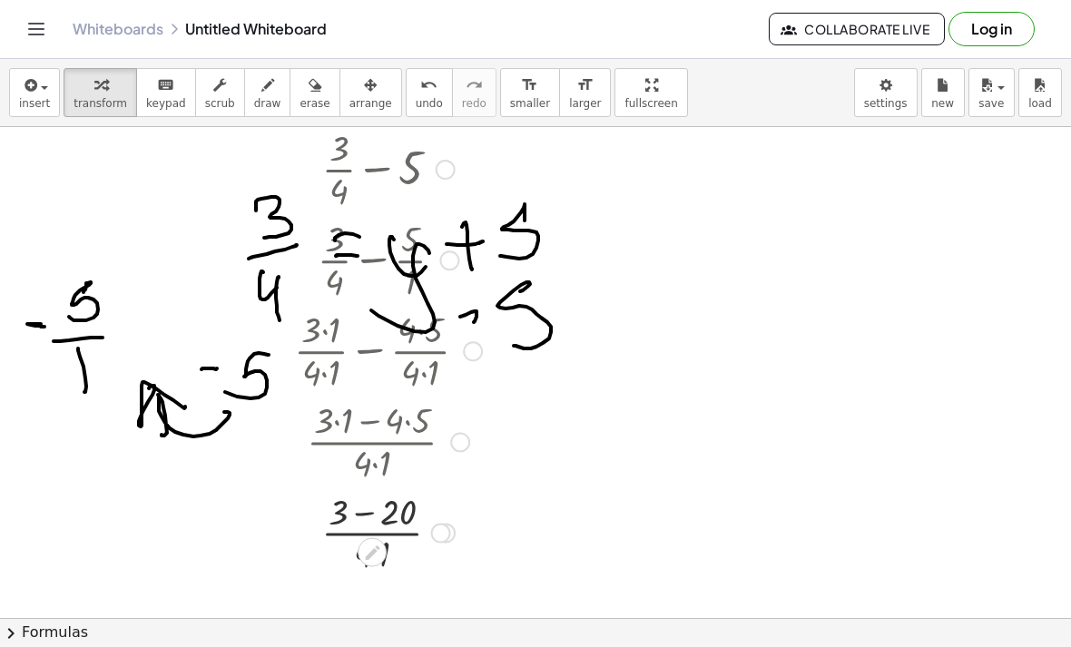
click at [372, 534] on div "3 · 4 · 1 · ( + − ) 20" at bounding box center [372, 534] width 0 height 0
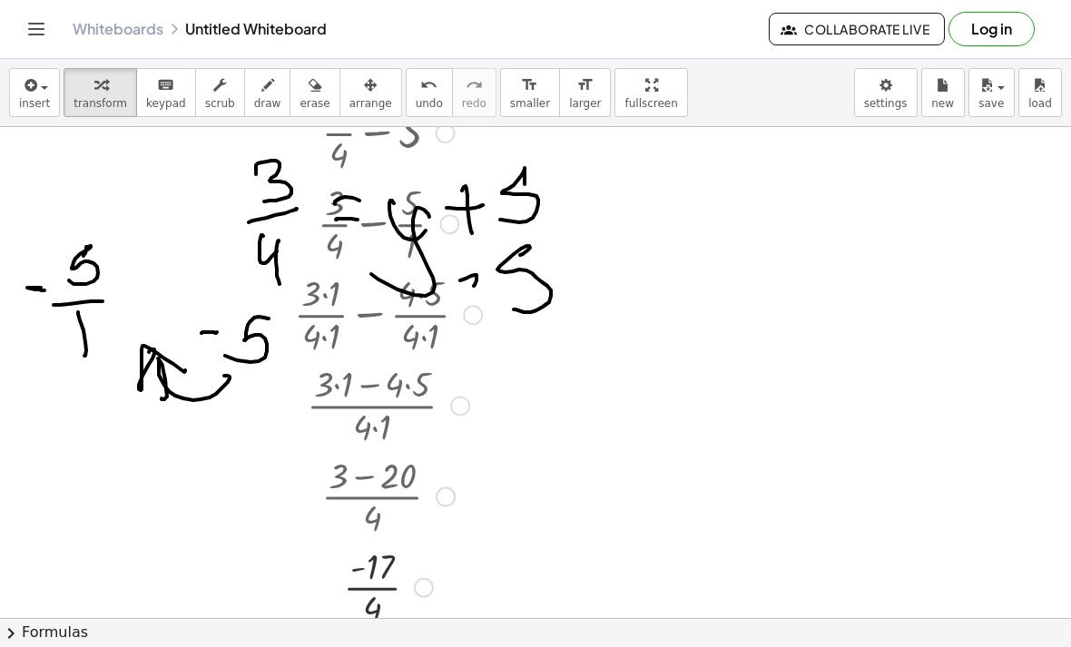
scroll to position [44, 0]
